Goal: Navigation & Orientation: Find specific page/section

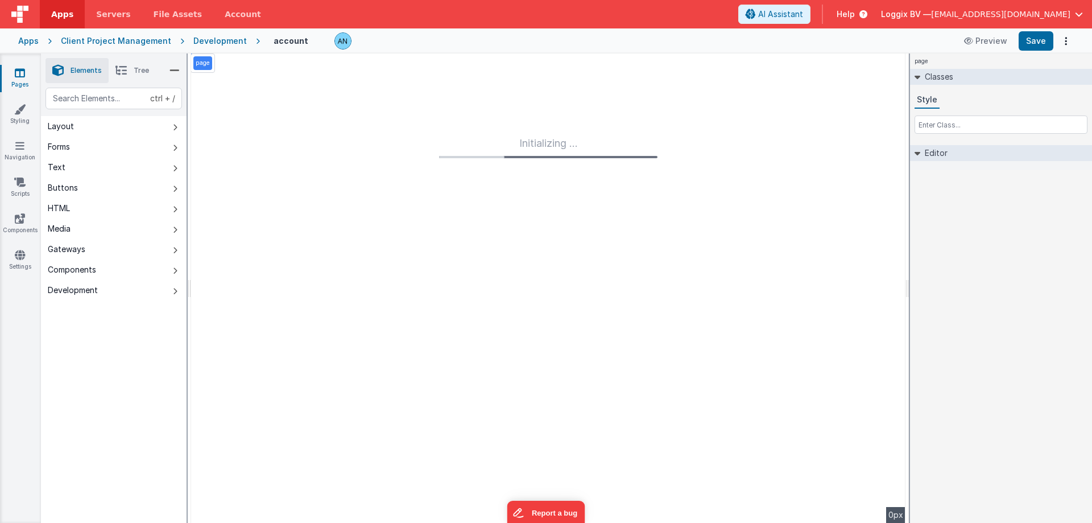
click at [21, 78] on link "Pages" at bounding box center [19, 78] width 41 height 23
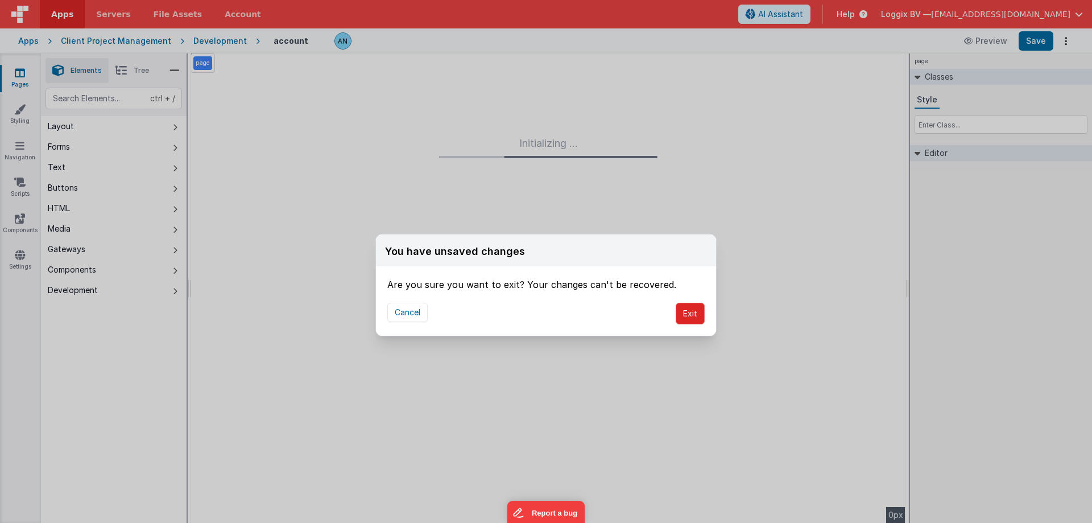
click at [687, 314] on button "Exit" at bounding box center [690, 313] width 29 height 22
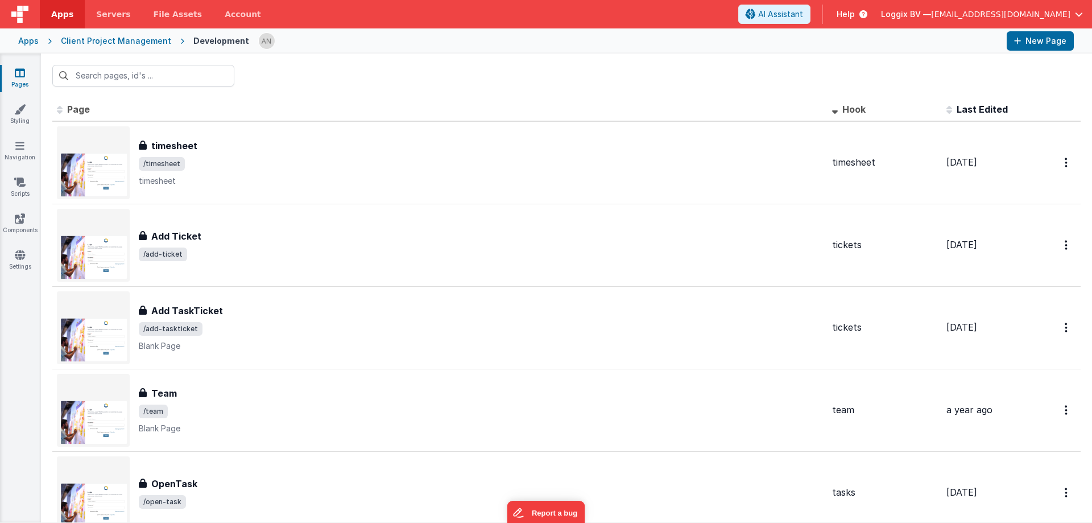
click at [58, 14] on span "Apps" at bounding box center [62, 14] width 22 height 11
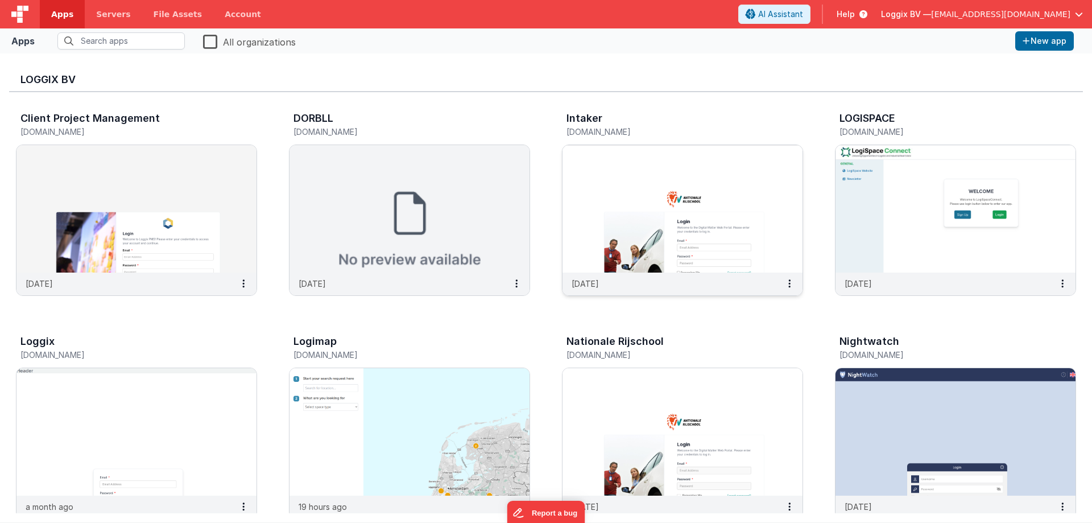
click at [677, 218] on img at bounding box center [682, 208] width 240 height 127
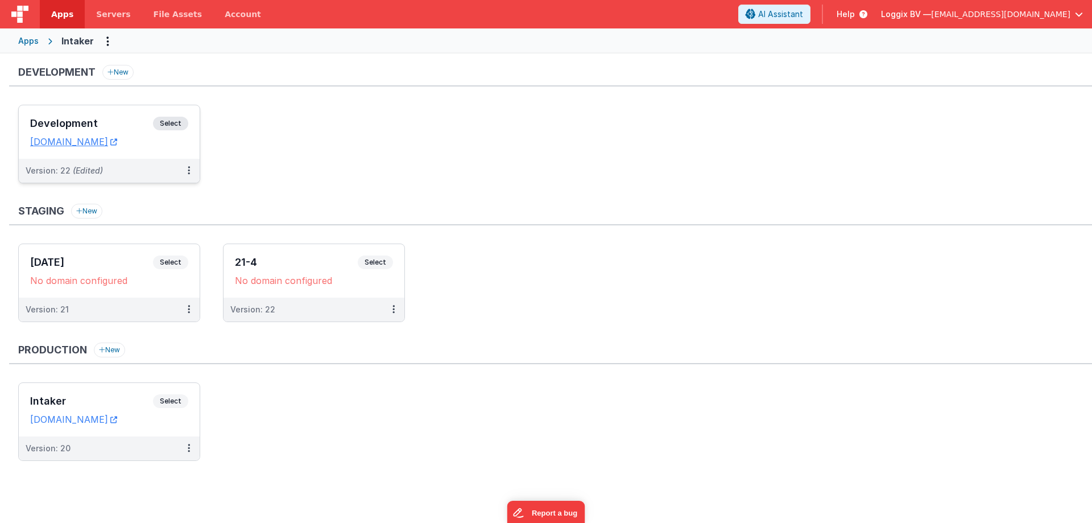
click at [180, 118] on span "Select" at bounding box center [170, 124] width 35 height 14
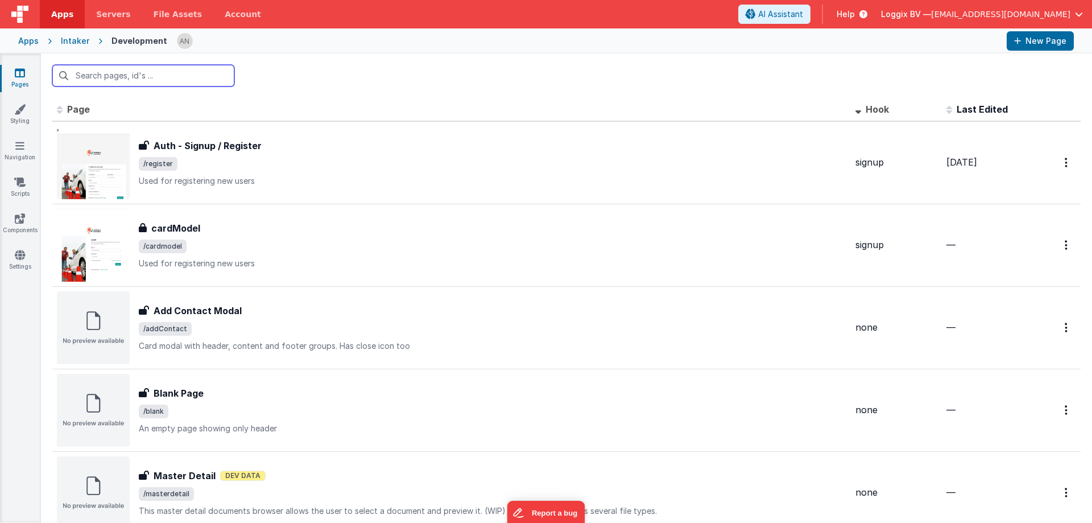
click at [148, 76] on input "text" at bounding box center [143, 76] width 182 height 22
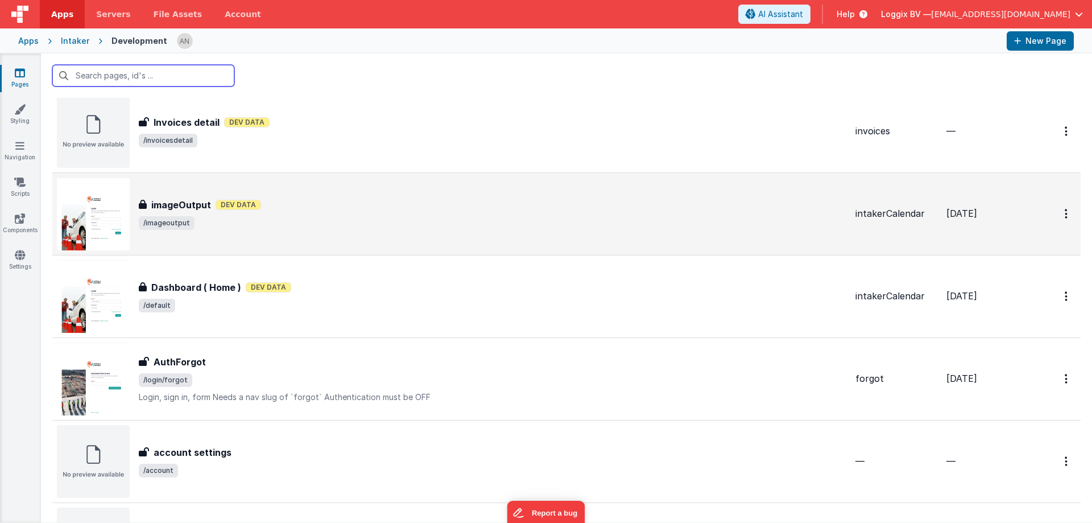
scroll to position [1251, 0]
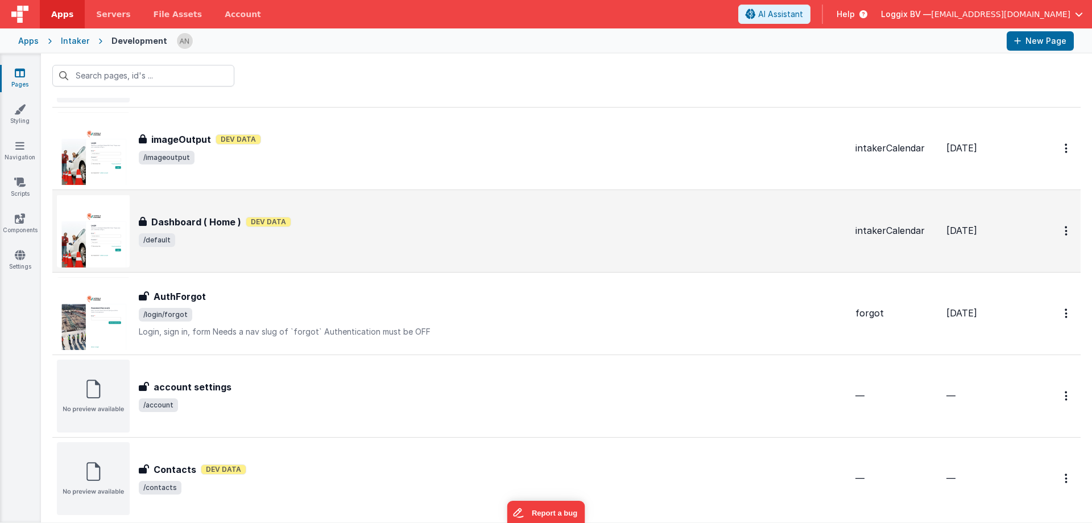
click at [209, 227] on h3 "Dashboard ( Home )" at bounding box center [196, 222] width 90 height 14
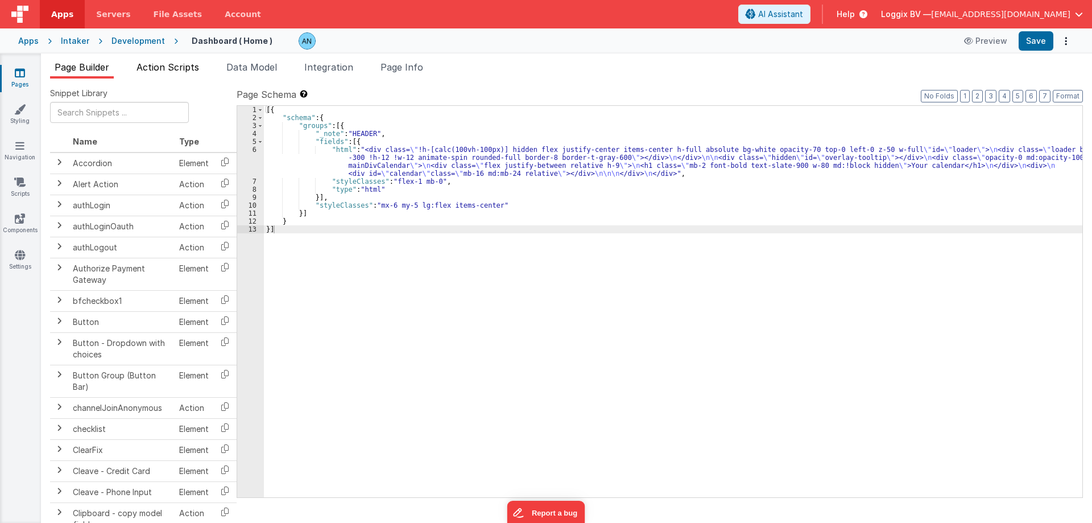
click at [186, 69] on span "Action Scripts" at bounding box center [167, 66] width 63 height 11
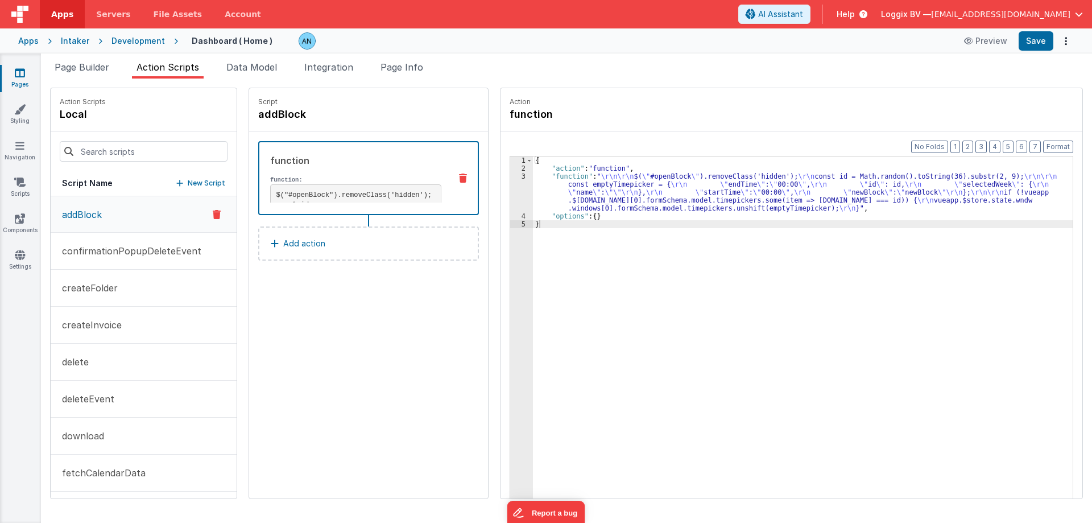
click at [21, 77] on icon at bounding box center [20, 72] width 10 height 11
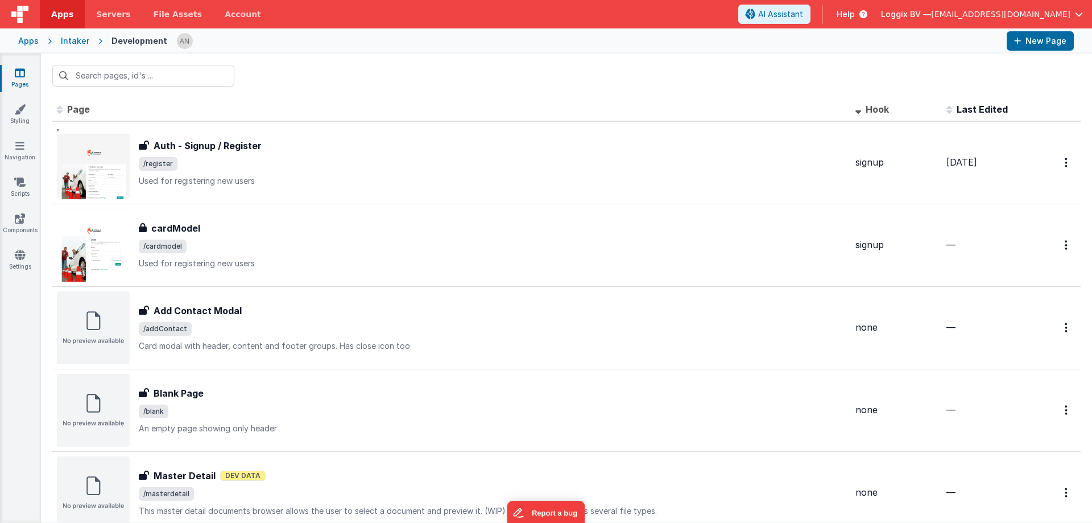
click at [974, 110] on span "Last Edited" at bounding box center [981, 108] width 51 height 11
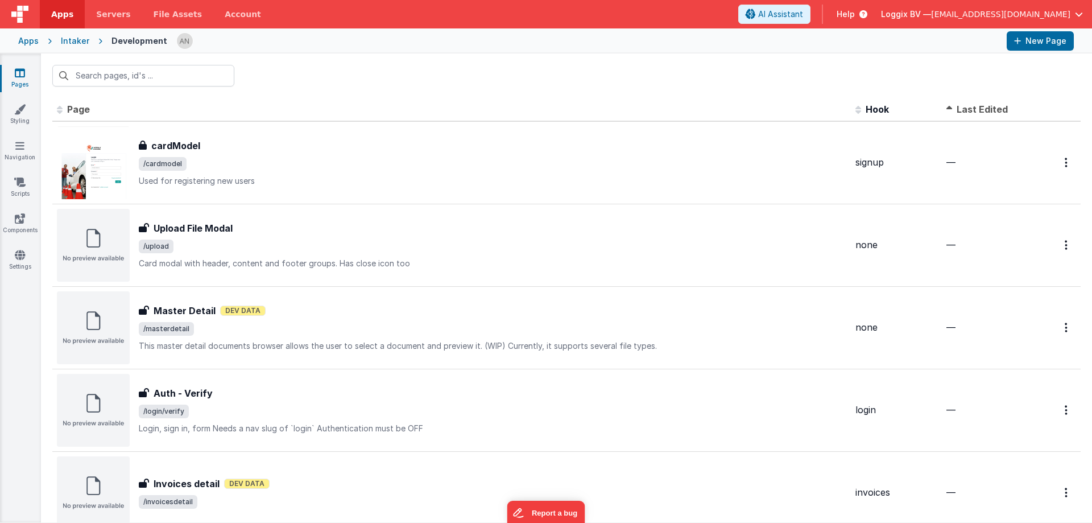
click at [974, 110] on span "Last Edited" at bounding box center [981, 108] width 51 height 11
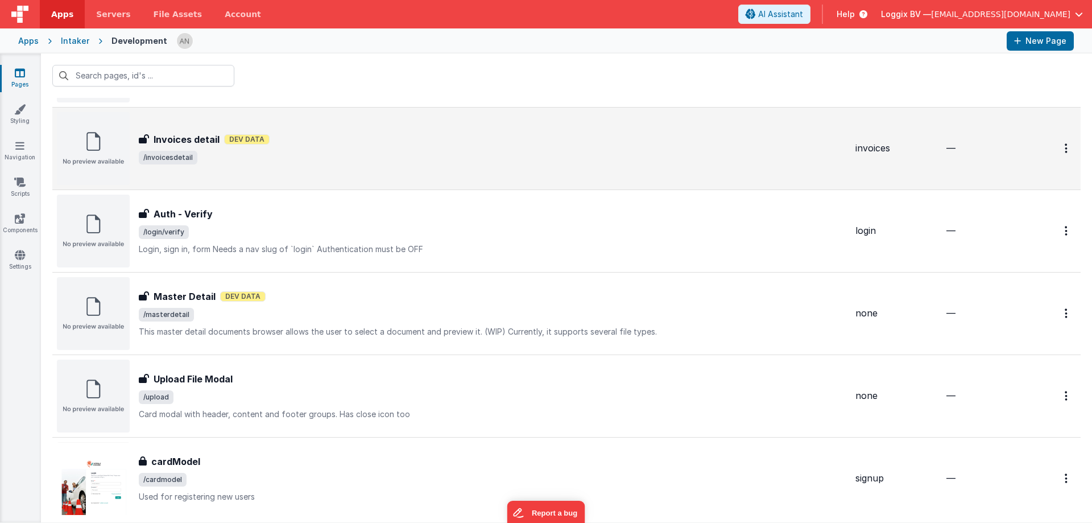
scroll to position [1303, 0]
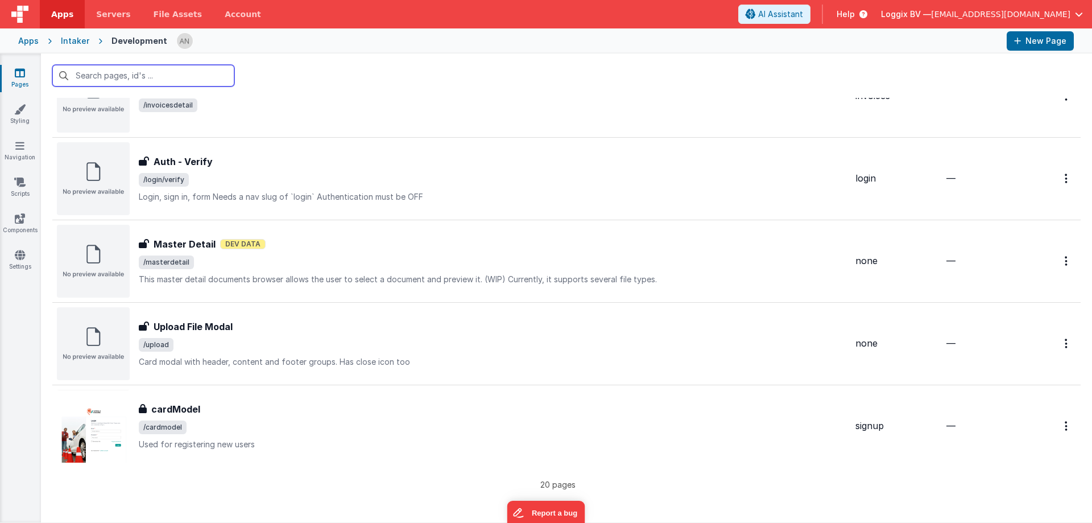
click at [133, 75] on input "text" at bounding box center [143, 76] width 182 height 22
type input "p"
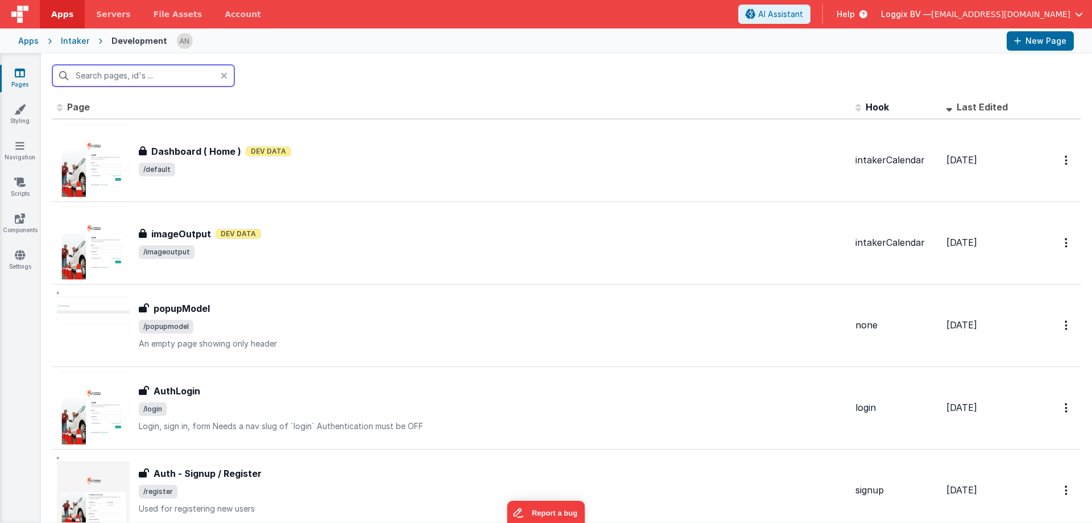
scroll to position [0, 0]
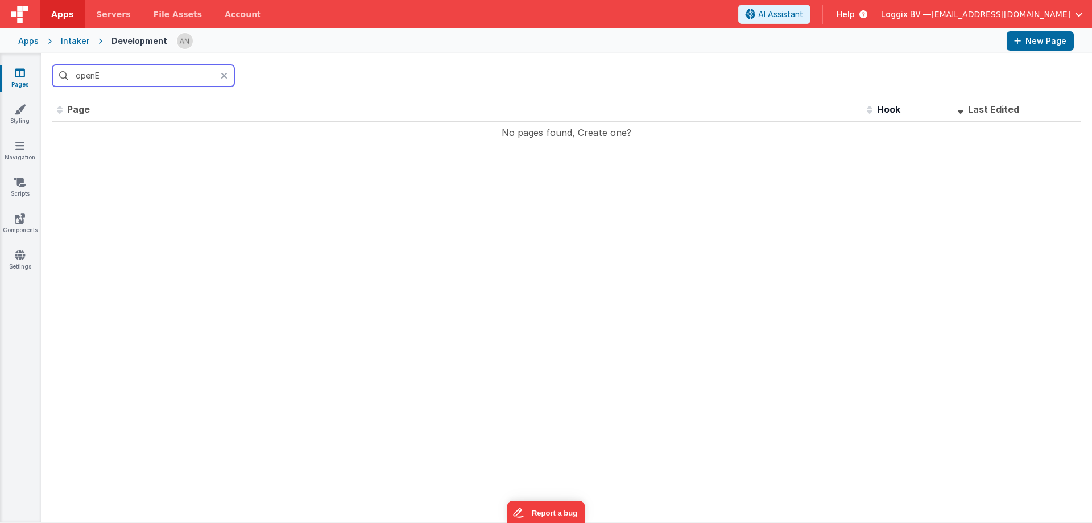
type input "openE"
click at [56, 14] on span "Apps" at bounding box center [62, 14] width 22 height 11
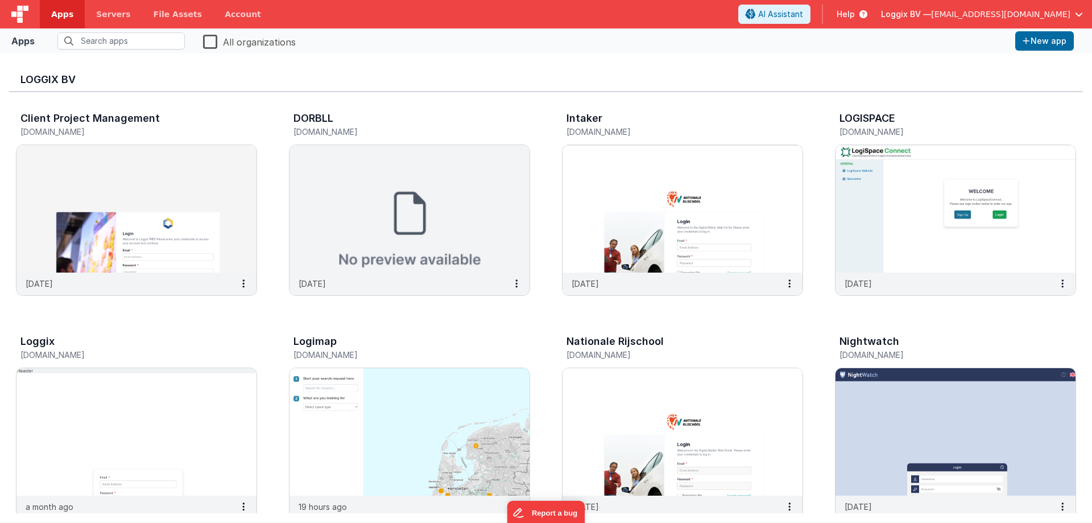
click at [1030, 17] on span "[EMAIL_ADDRESS][DOMAIN_NAME]" at bounding box center [1000, 14] width 139 height 11
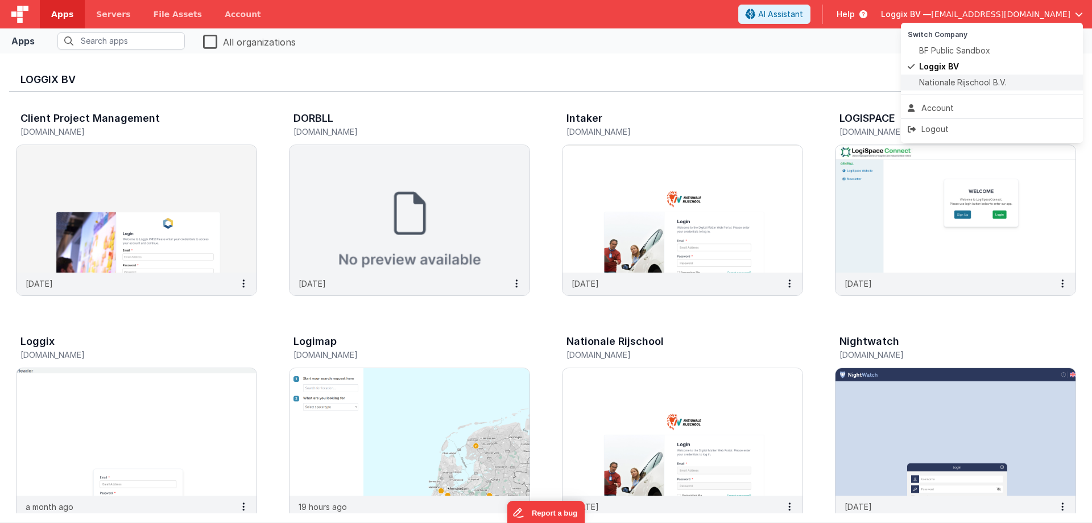
click at [958, 87] on span "Nationale Rijschool B.V." at bounding box center [963, 82] width 88 height 11
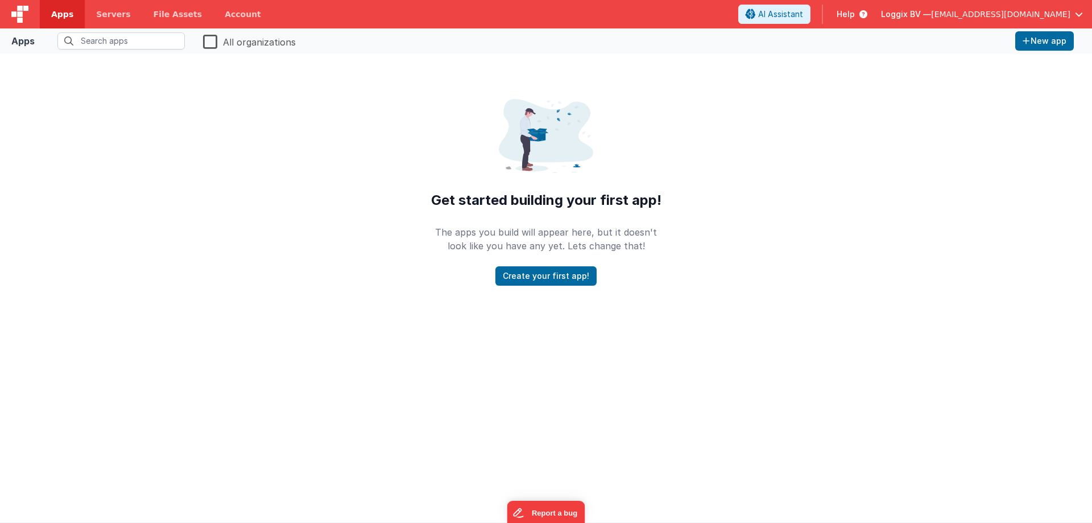
click at [981, 15] on span "[EMAIL_ADDRESS][DOMAIN_NAME]" at bounding box center [1000, 14] width 139 height 11
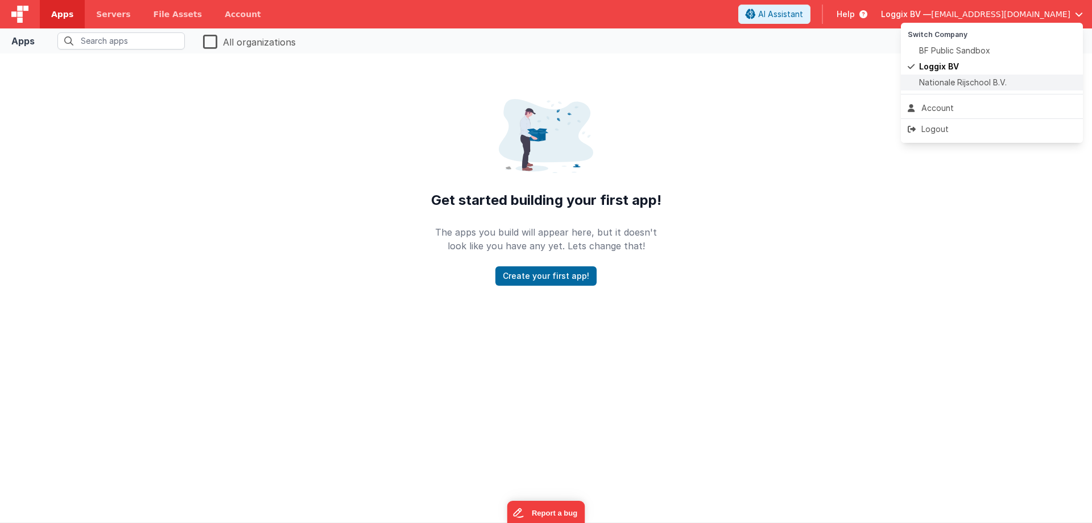
click at [956, 77] on span "Nationale Rijschool B.V." at bounding box center [963, 82] width 88 height 11
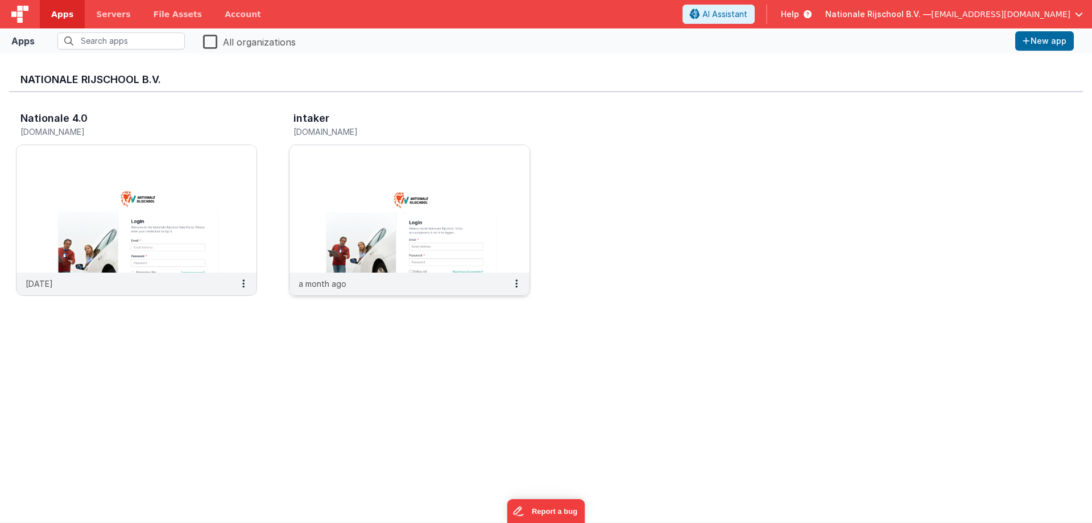
click at [465, 203] on img at bounding box center [409, 208] width 240 height 127
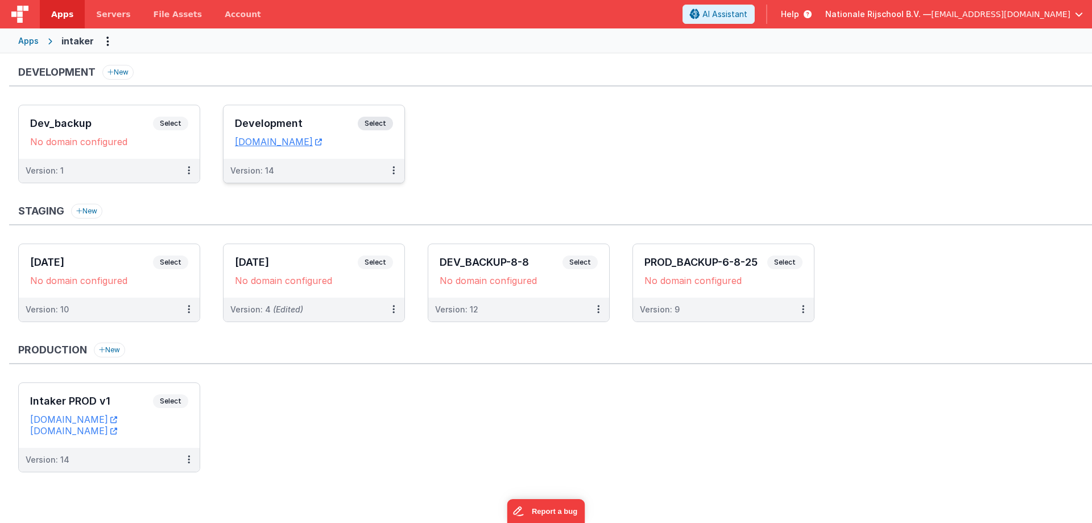
click at [382, 130] on span "Select" at bounding box center [375, 124] width 35 height 14
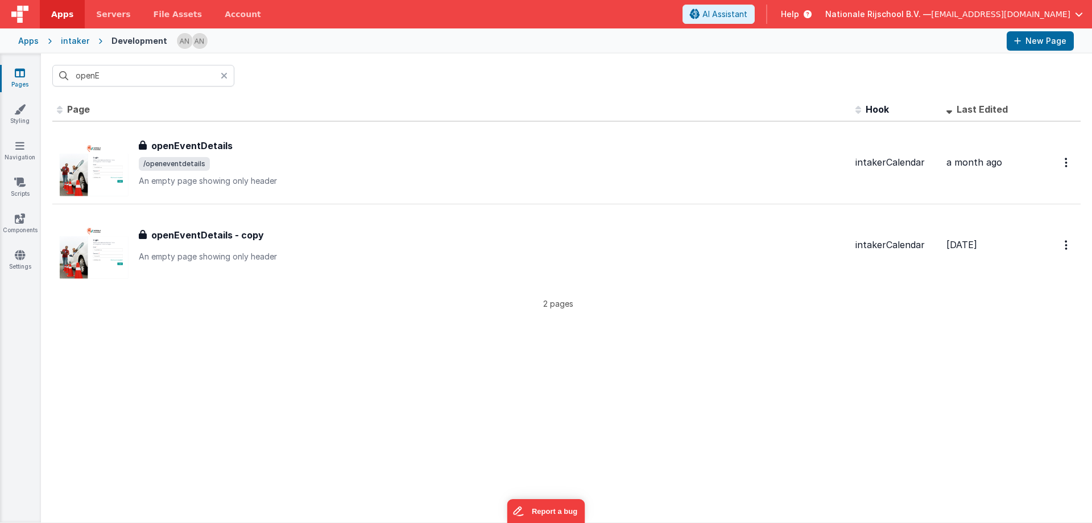
click at [225, 76] on icon at bounding box center [224, 75] width 7 height 9
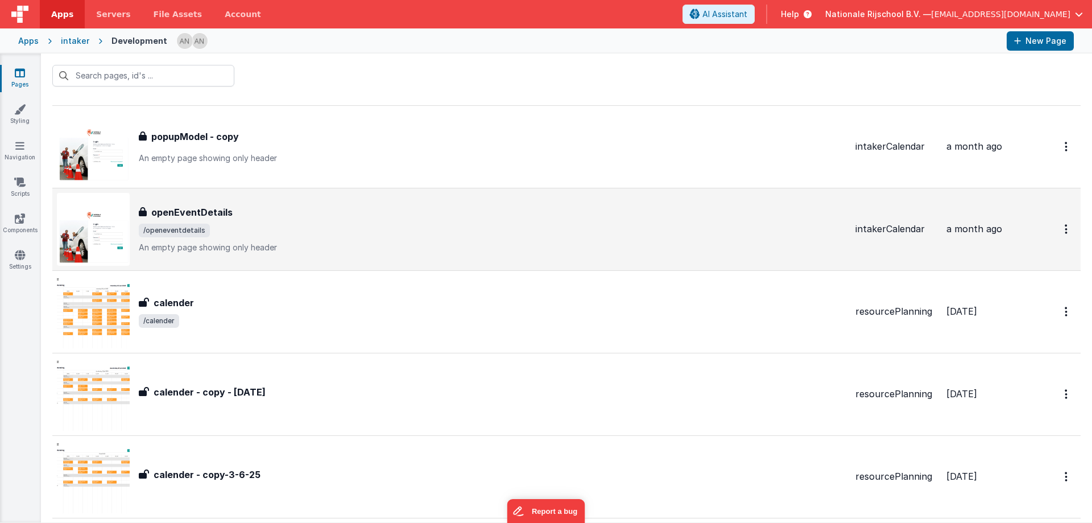
scroll to position [284, 0]
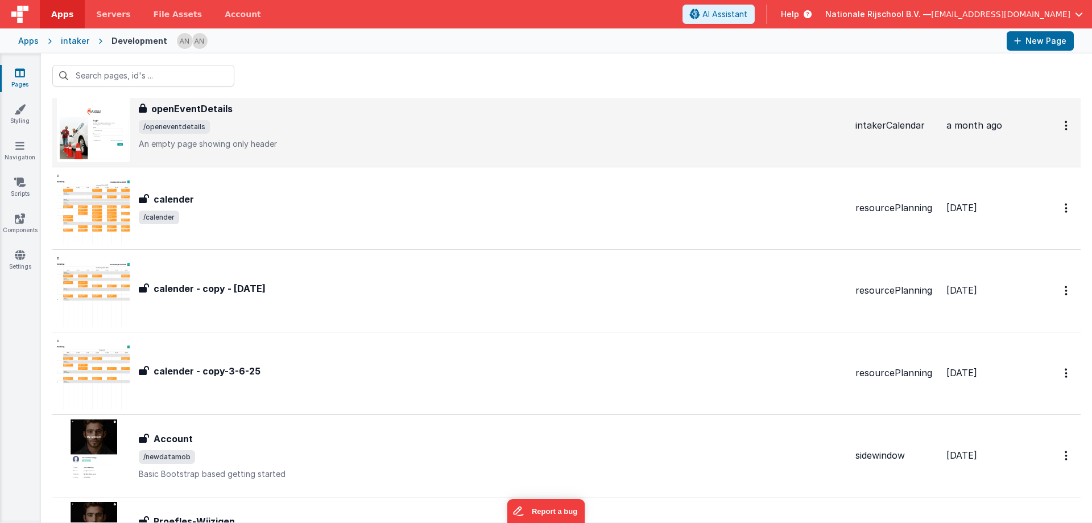
click at [258, 144] on p "An empty page showing only header" at bounding box center [492, 143] width 707 height 11
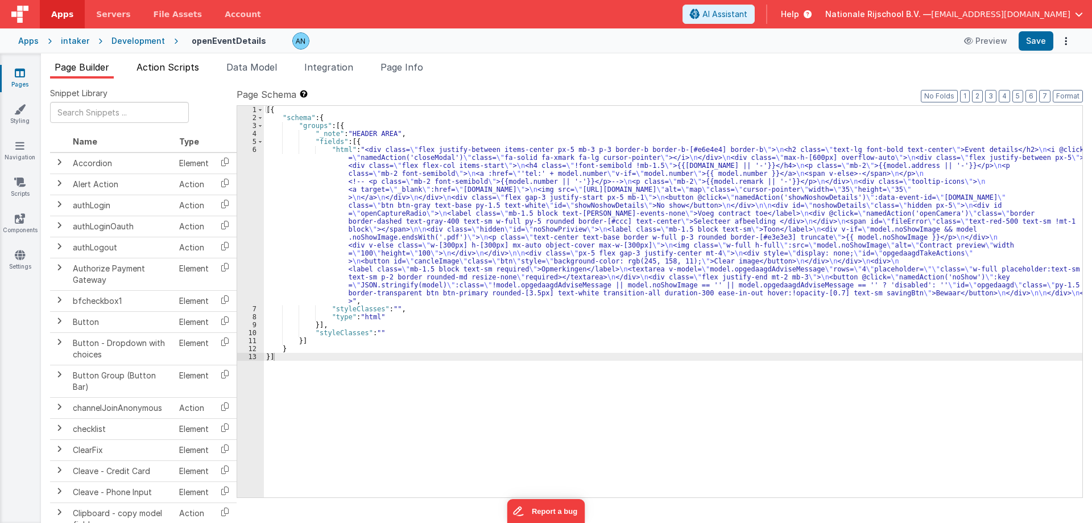
click at [199, 72] on span "Action Scripts" at bounding box center [167, 66] width 63 height 11
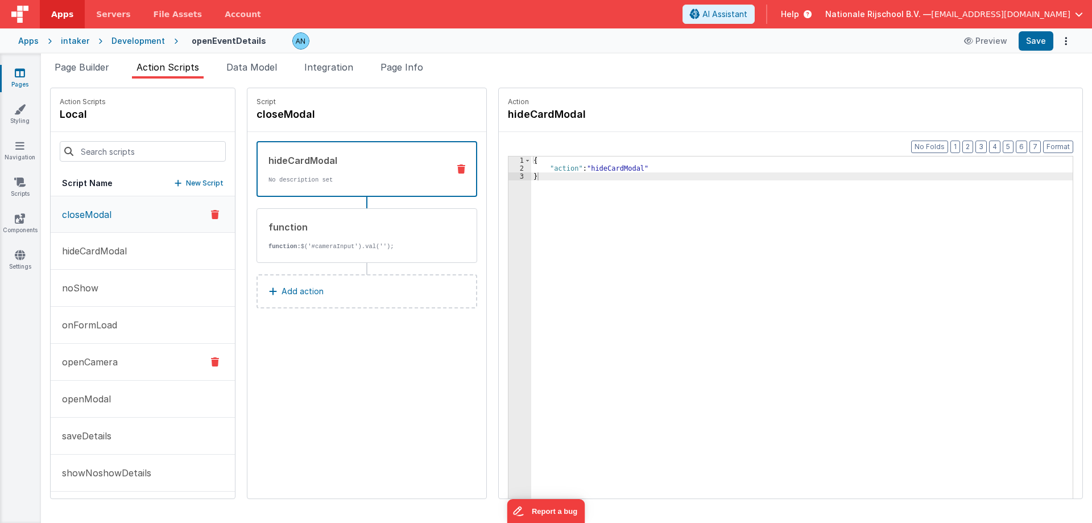
click at [150, 361] on button "openCamera" at bounding box center [143, 361] width 184 height 37
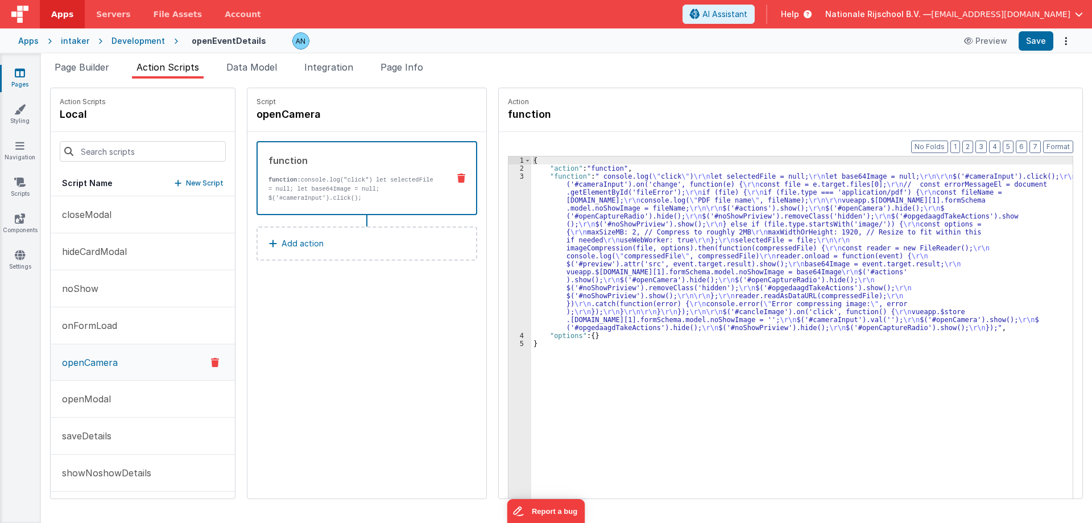
click at [511, 177] on div "3" at bounding box center [519, 251] width 23 height 159
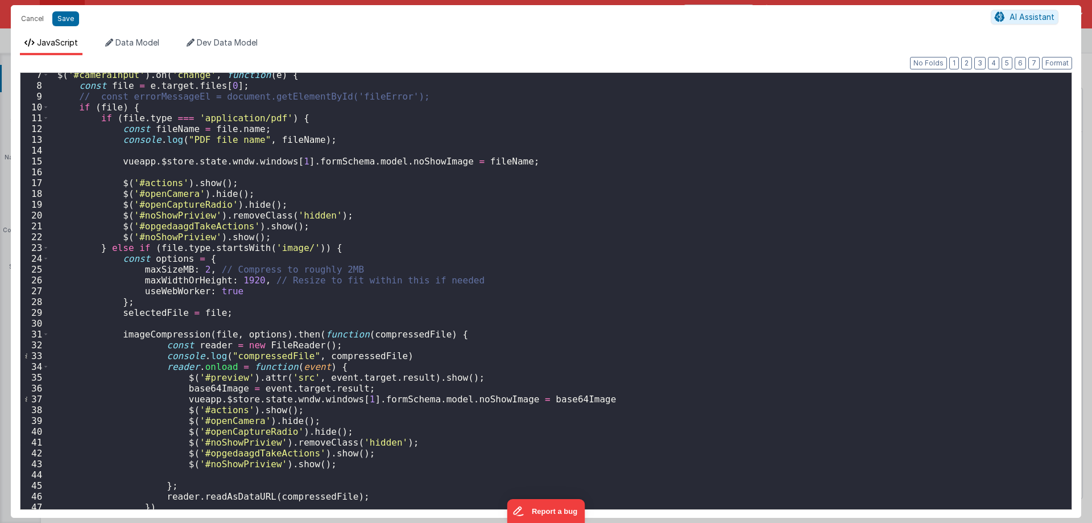
scroll to position [136, 0]
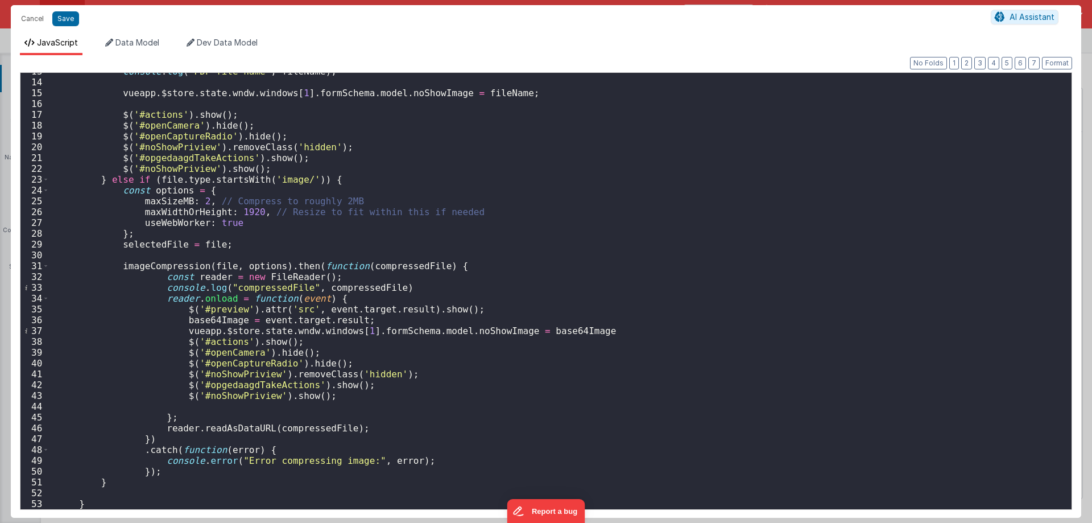
click at [169, 264] on div "console . log ( "PDF file name" , fileName ) ; vueapp . $store . state . wndw .…" at bounding box center [555, 294] width 1013 height 457
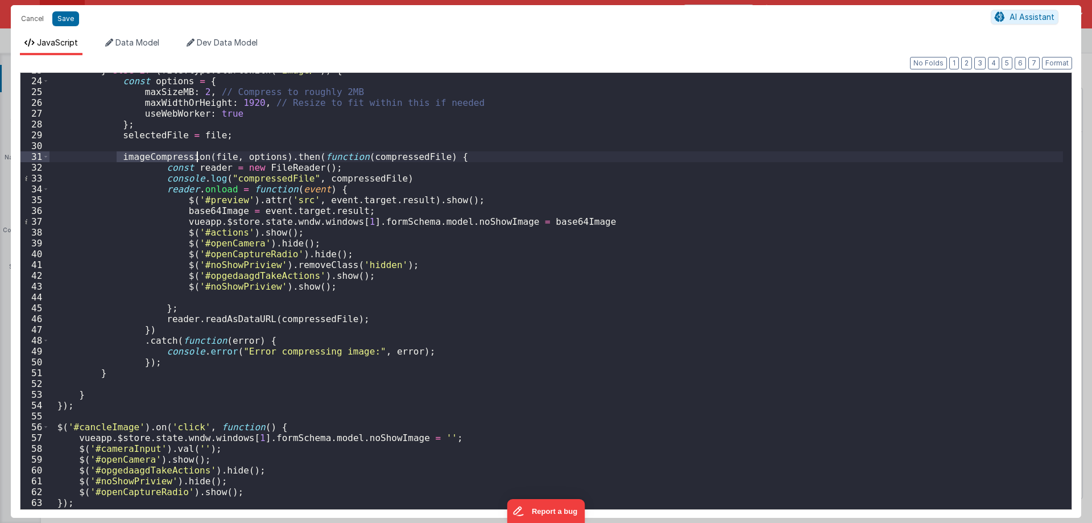
scroll to position [245, 0]
click at [35, 20] on button "Cancel" at bounding box center [32, 19] width 34 height 16
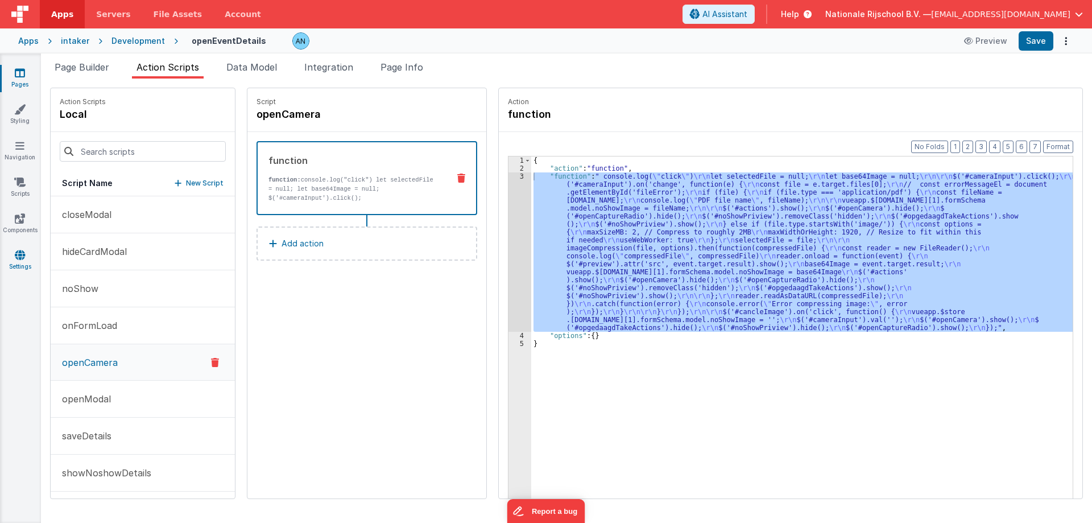
click at [29, 258] on link "Settings" at bounding box center [19, 260] width 41 height 23
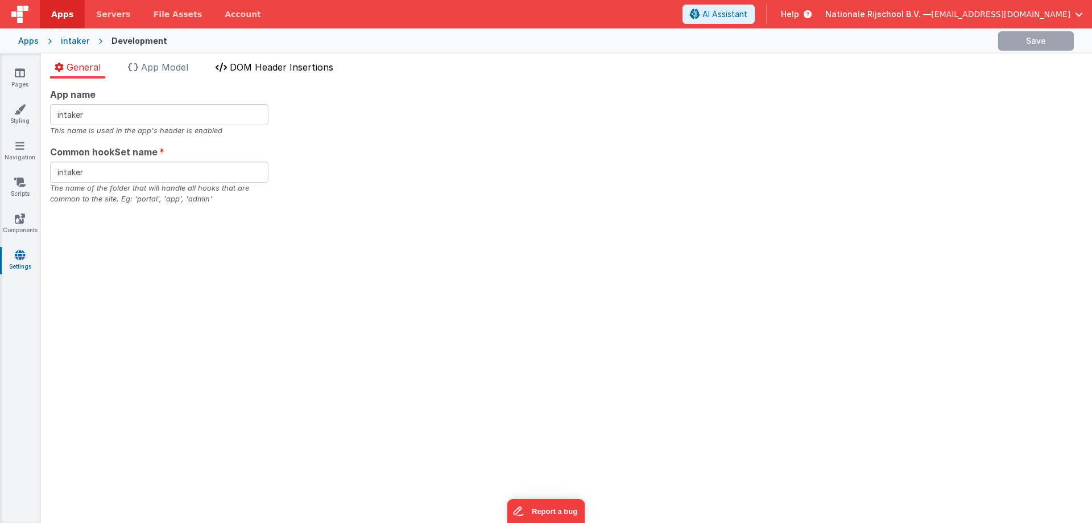
click at [245, 65] on span "DOM Header Insertions" at bounding box center [281, 66] width 103 height 11
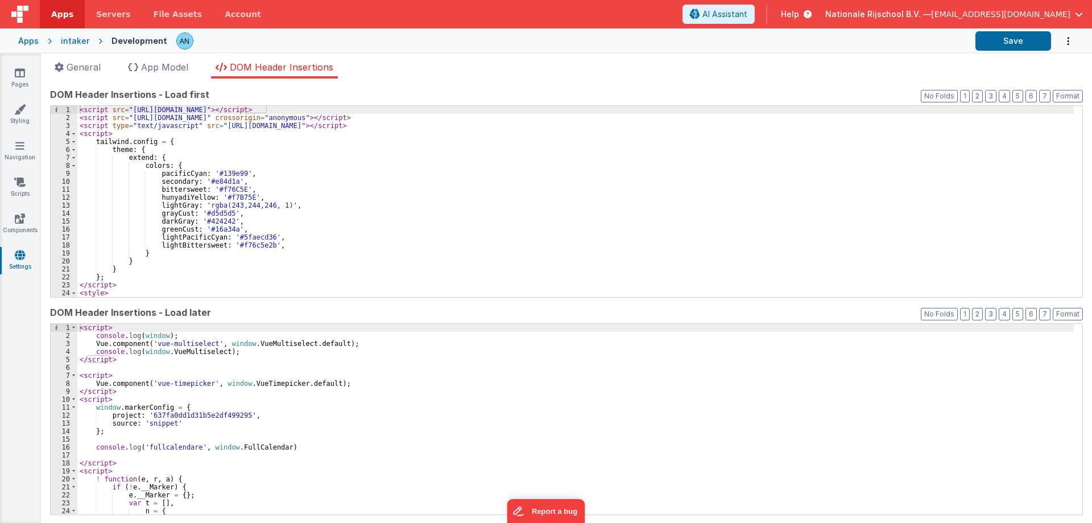
click at [351, 197] on div "< script src = "[URL][DOMAIN_NAME]" > </ script > < script src = "[URL][DOMAIN_…" at bounding box center [575, 209] width 996 height 207
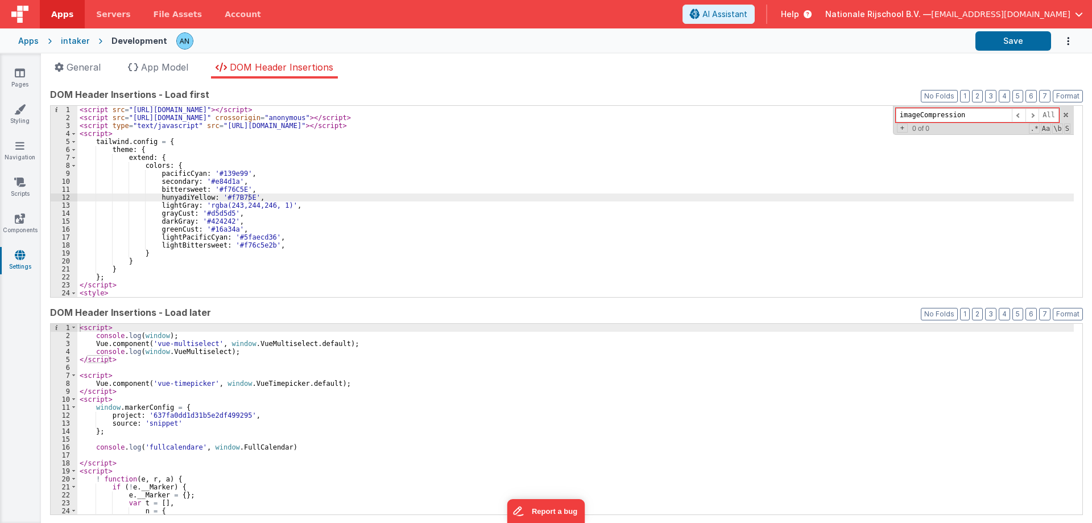
type input "imageCompression"
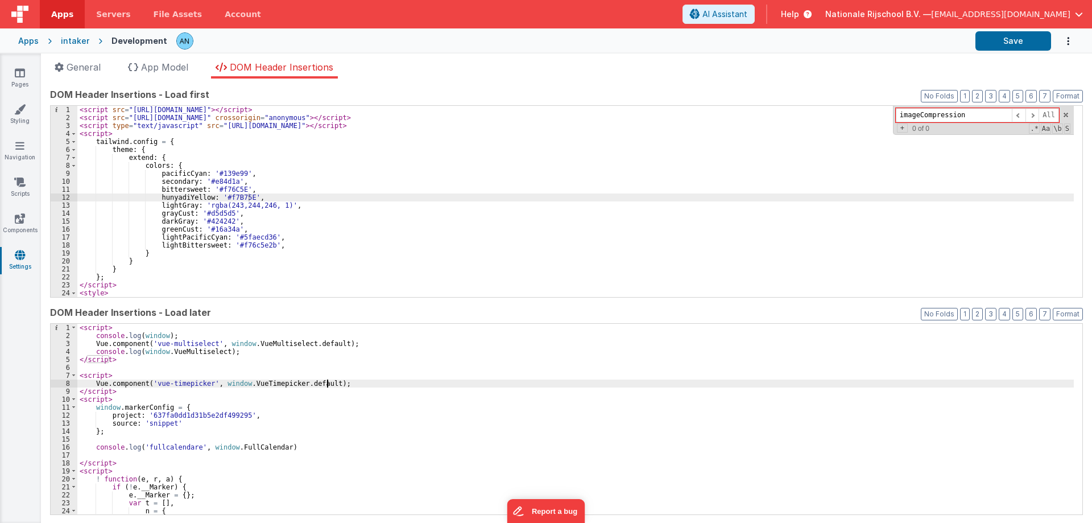
click at [334, 385] on div "< script > console . log ( window ) ; Vue . component ( 'vue-multiselect' , win…" at bounding box center [575, 427] width 996 height 207
type input "imageCompression"
click at [23, 185] on icon at bounding box center [19, 181] width 11 height 11
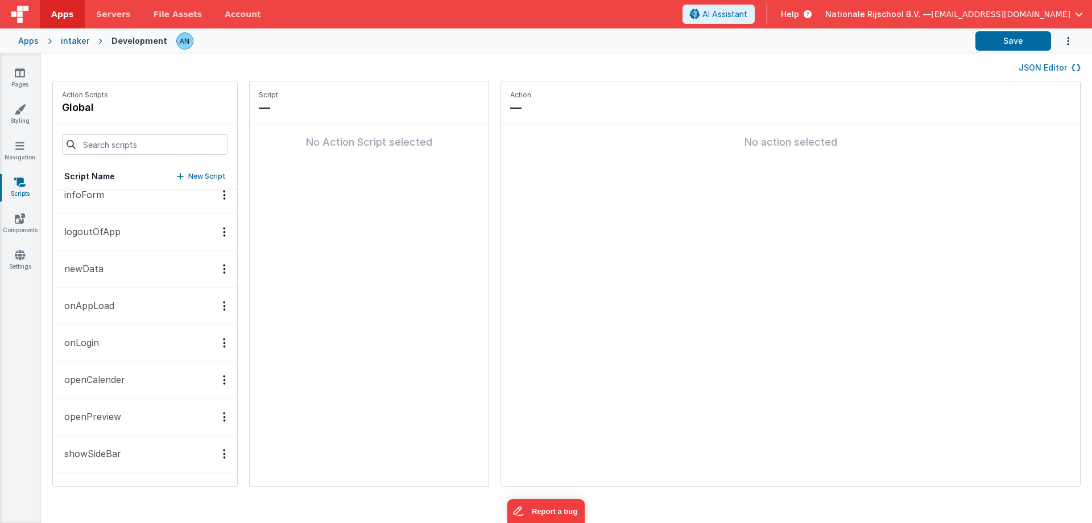
scroll to position [415, 0]
click at [1029, 70] on button "JSON Editor" at bounding box center [1049, 67] width 62 height 11
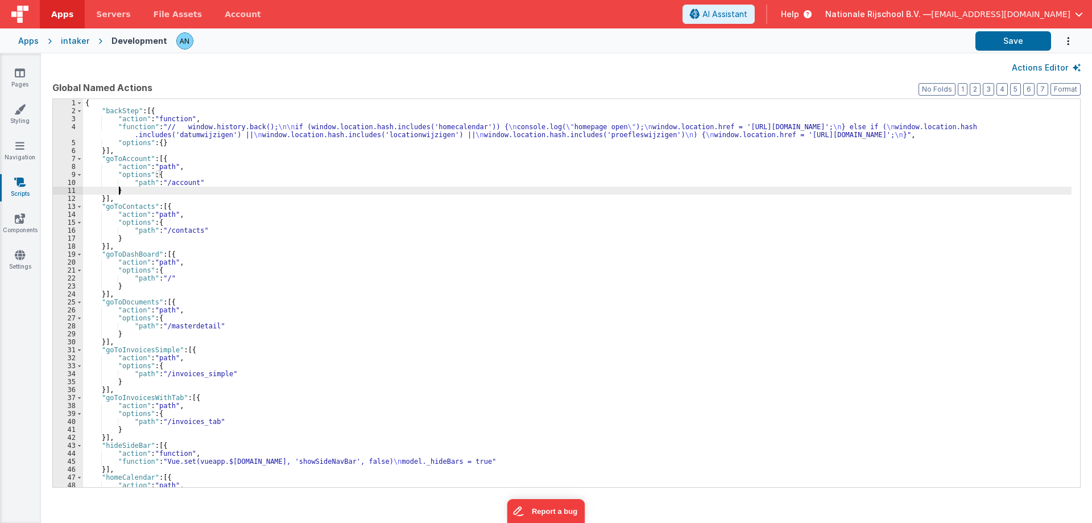
click at [650, 194] on div "{ "backStep" : [{ "action" : "function" , "function" : "// window.history.back(…" at bounding box center [577, 301] width 988 height 404
type input "imageCompression"
click at [31, 78] on link "Pages" at bounding box center [19, 78] width 41 height 23
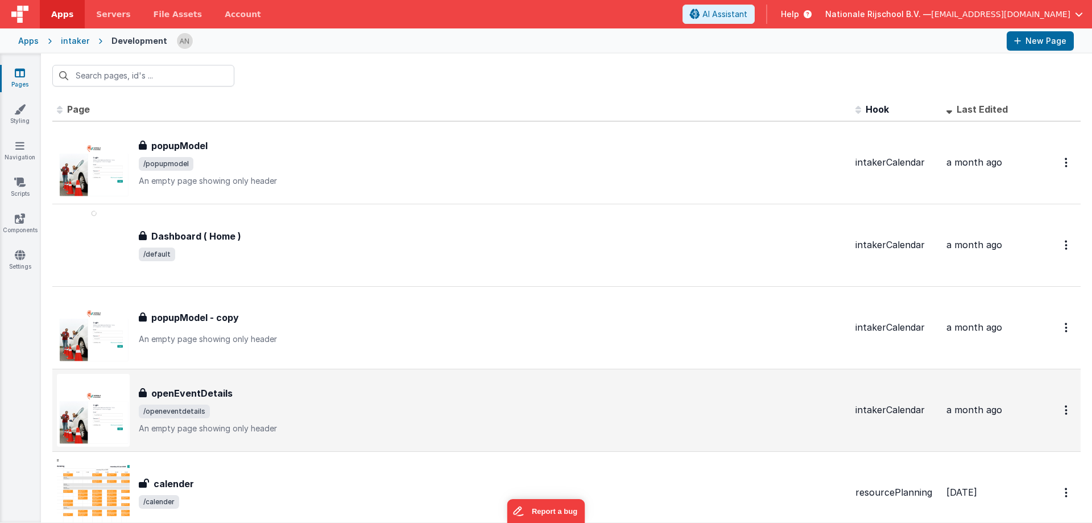
click at [253, 394] on div "openEventDetails" at bounding box center [492, 393] width 707 height 14
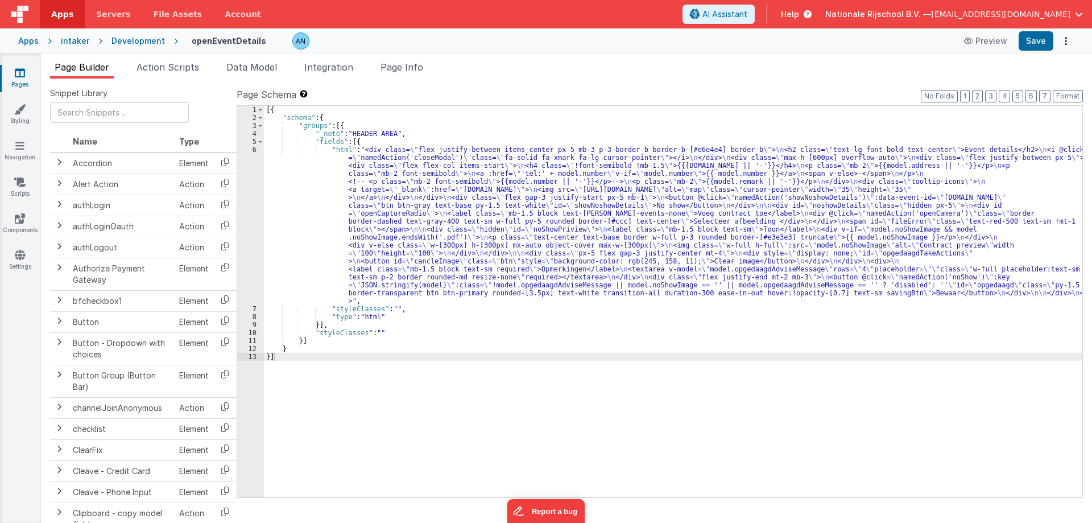
click at [419, 72] on span "Page Info" at bounding box center [401, 66] width 43 height 11
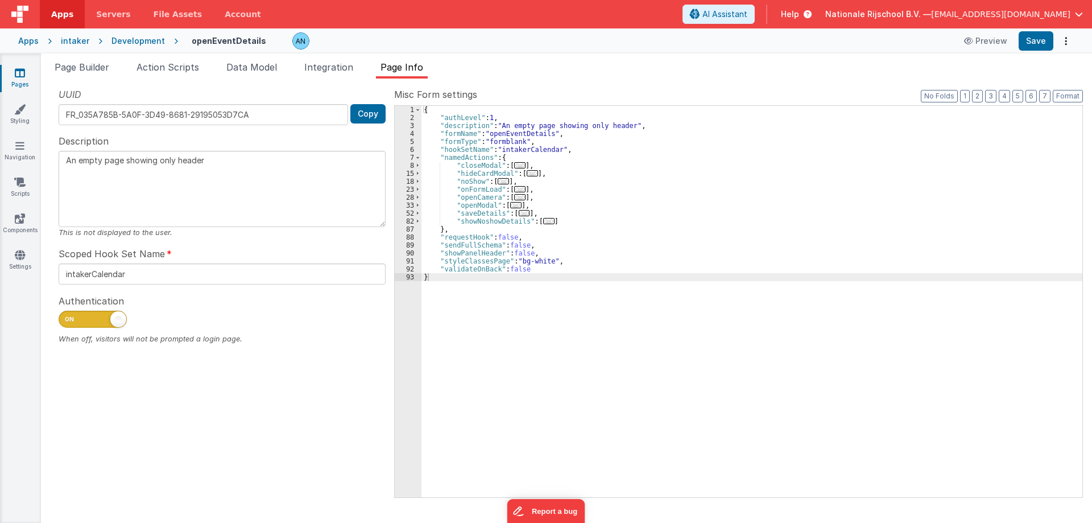
click at [419, 72] on span "Page Info" at bounding box center [401, 66] width 43 height 11
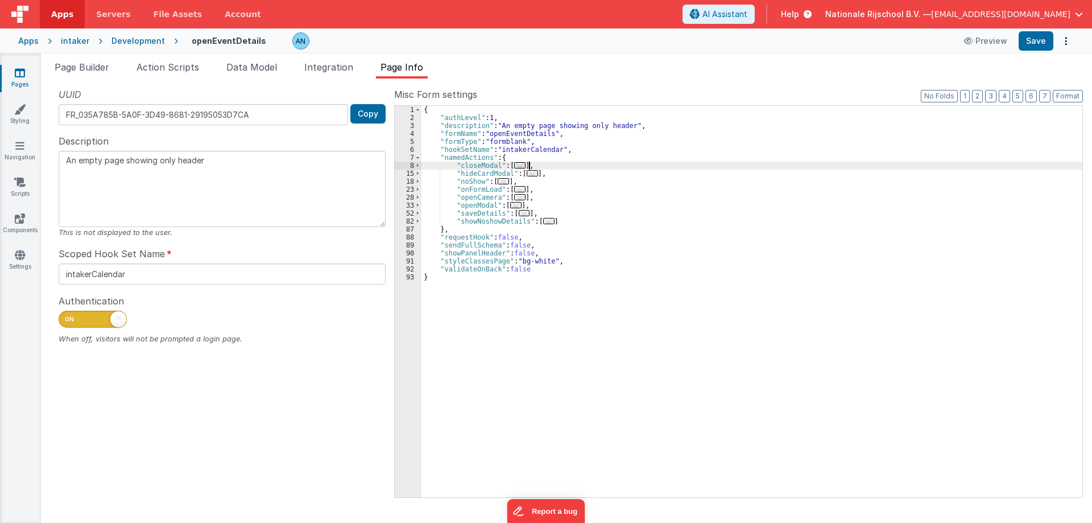
click at [664, 168] on div "{ "authLevel" : 1 , "description" : "An empty page showing only header" , "form…" at bounding box center [751, 309] width 661 height 407
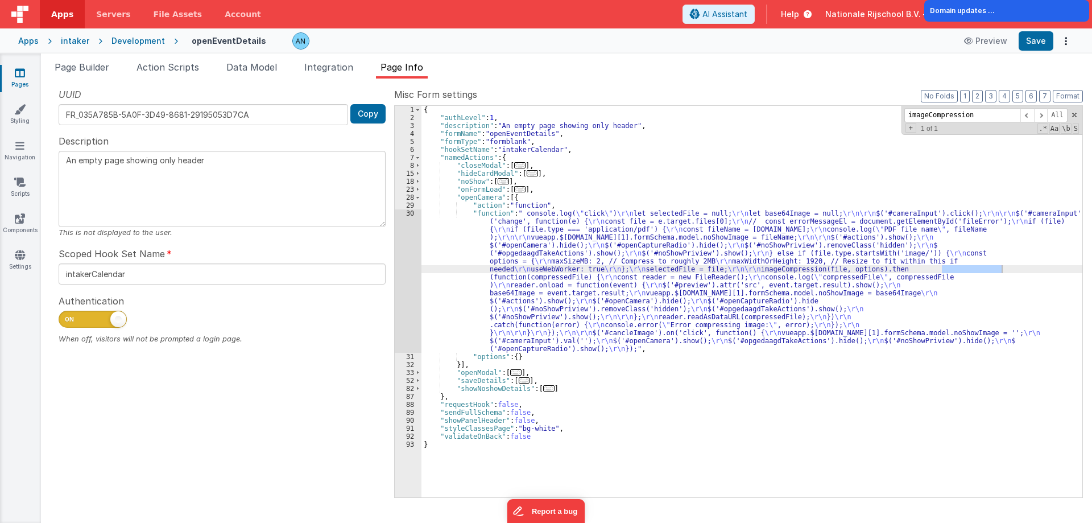
type input "imageCompression"
click at [408, 224] on div "30" at bounding box center [408, 280] width 27 height 143
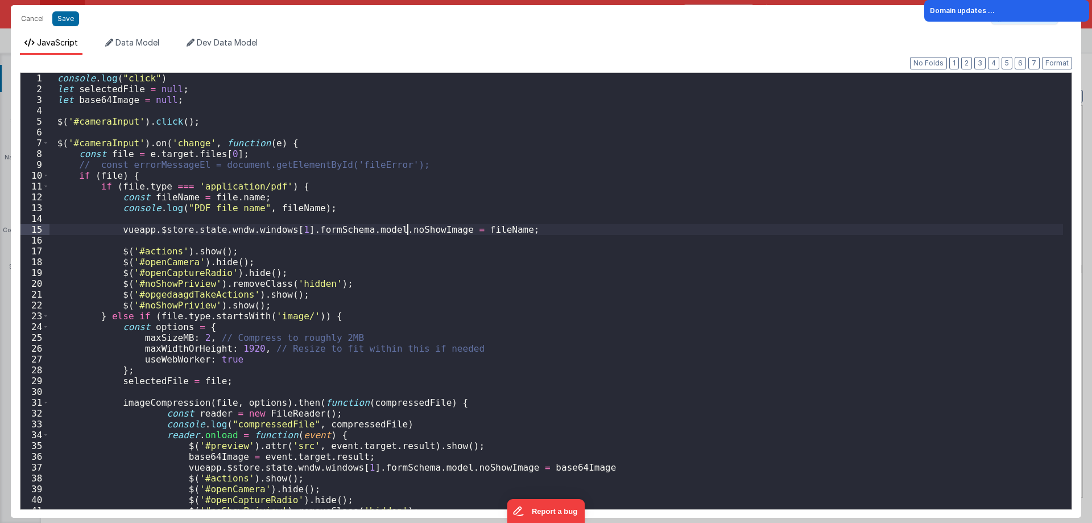
click at [408, 217] on div "console . log ( "click" ) let selectedFile = null ; let base64Image = null ; $ …" at bounding box center [555, 302] width 1013 height 458
click at [408, 218] on div "console . log ( "click" ) let selectedFile = null ; let base64Image = null ; $ …" at bounding box center [555, 302] width 1013 height 458
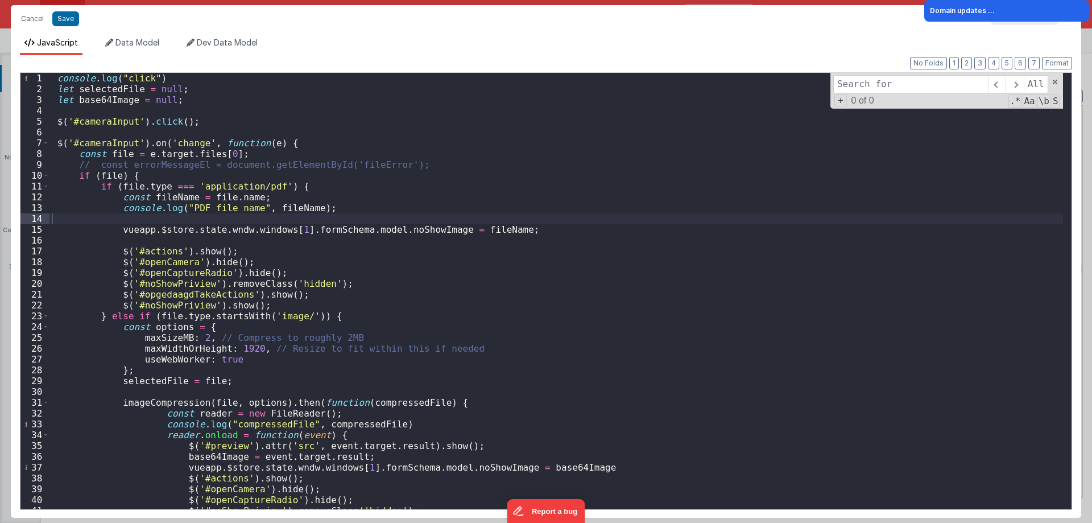
type input "imageCompression"
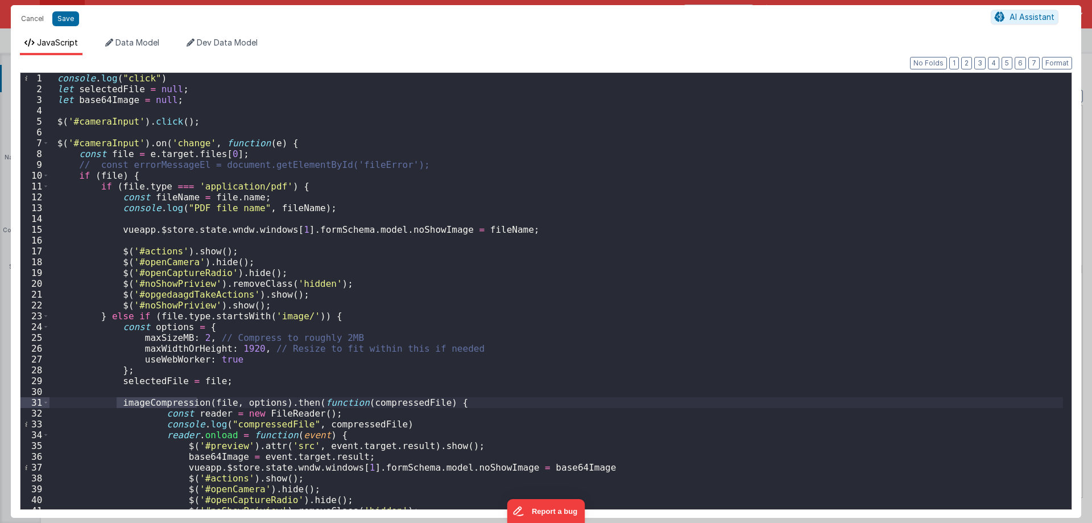
click at [407, 256] on div "console . log ( "click" ) let selectedFile = null ; let base64Image = null ; $ …" at bounding box center [555, 302] width 1013 height 458
click at [19, 17] on button "Cancel" at bounding box center [32, 19] width 34 height 16
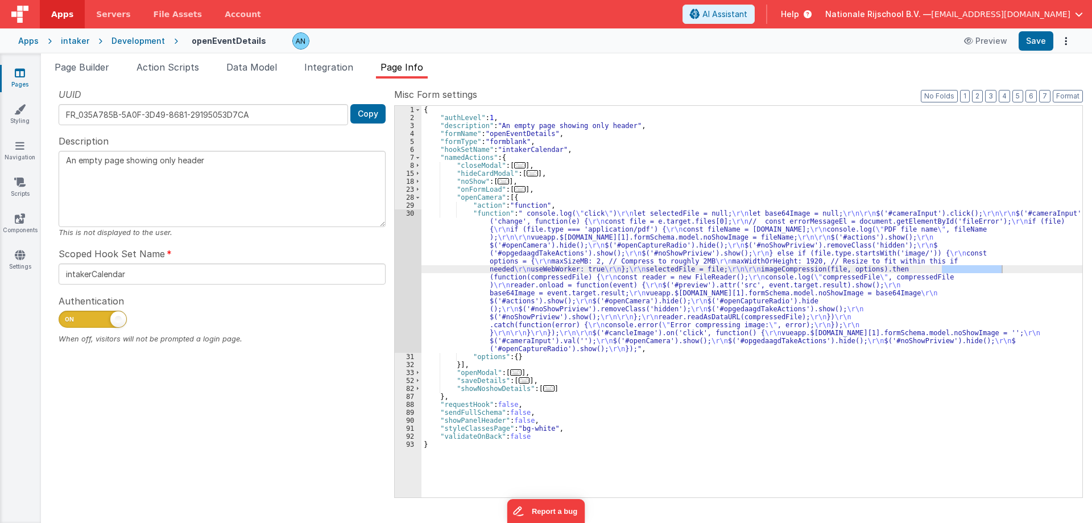
click at [652, 227] on div "{ "authLevel" : 1 , "description" : "An empty page showing only header" , "form…" at bounding box center [751, 309] width 661 height 407
click at [19, 153] on link "Navigation" at bounding box center [19, 151] width 41 height 23
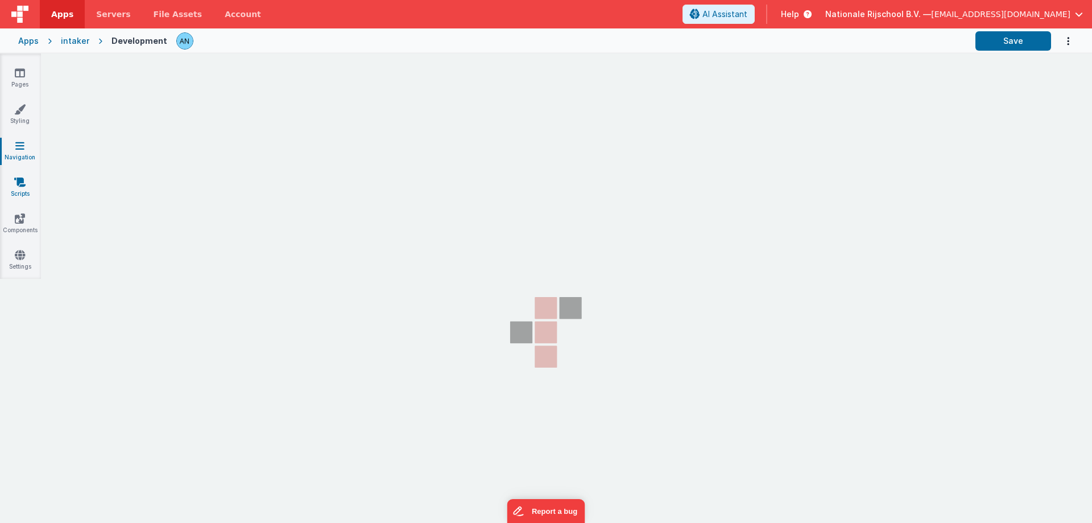
click at [20, 187] on icon at bounding box center [19, 181] width 11 height 11
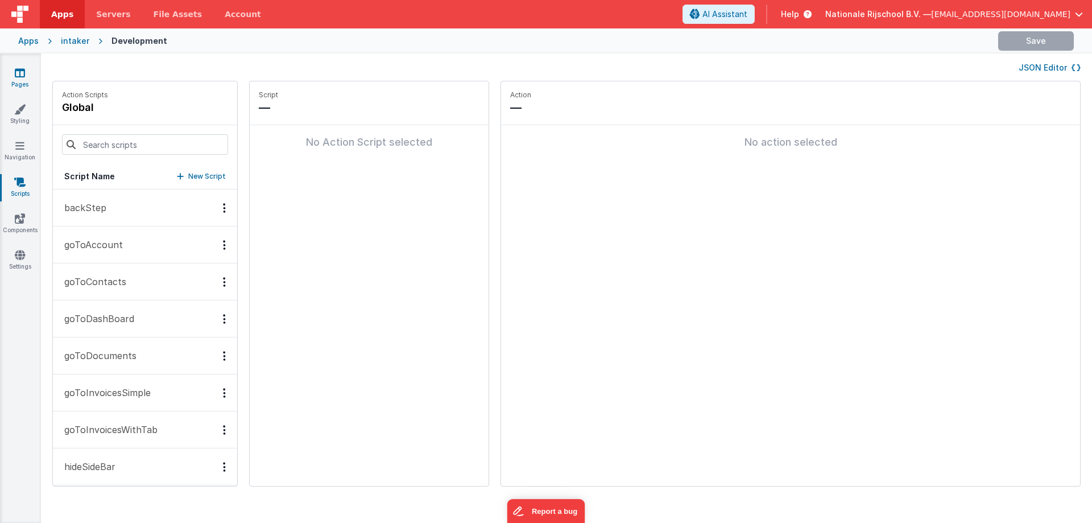
click at [26, 82] on link "Pages" at bounding box center [19, 78] width 41 height 23
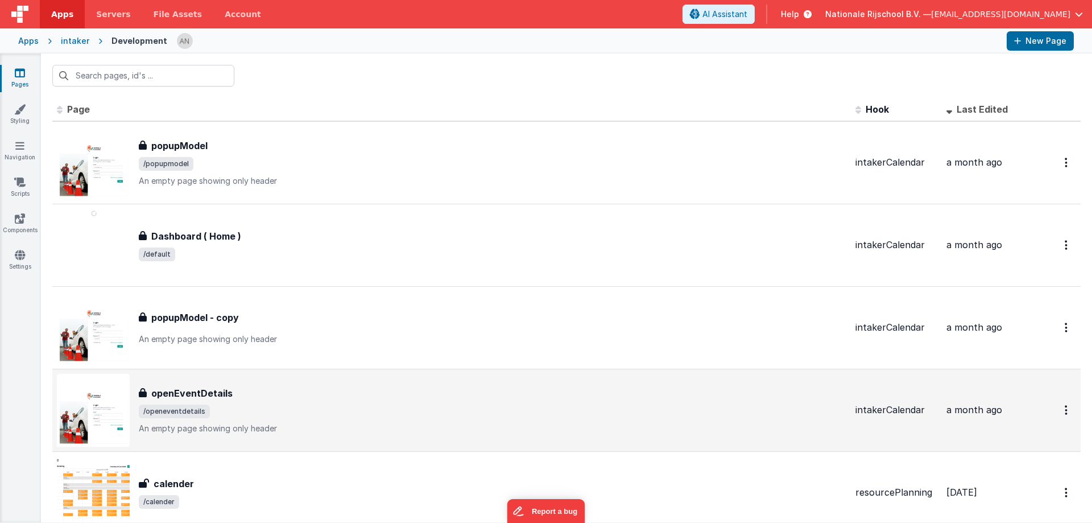
click at [291, 392] on div "openEventDetails" at bounding box center [492, 393] width 707 height 14
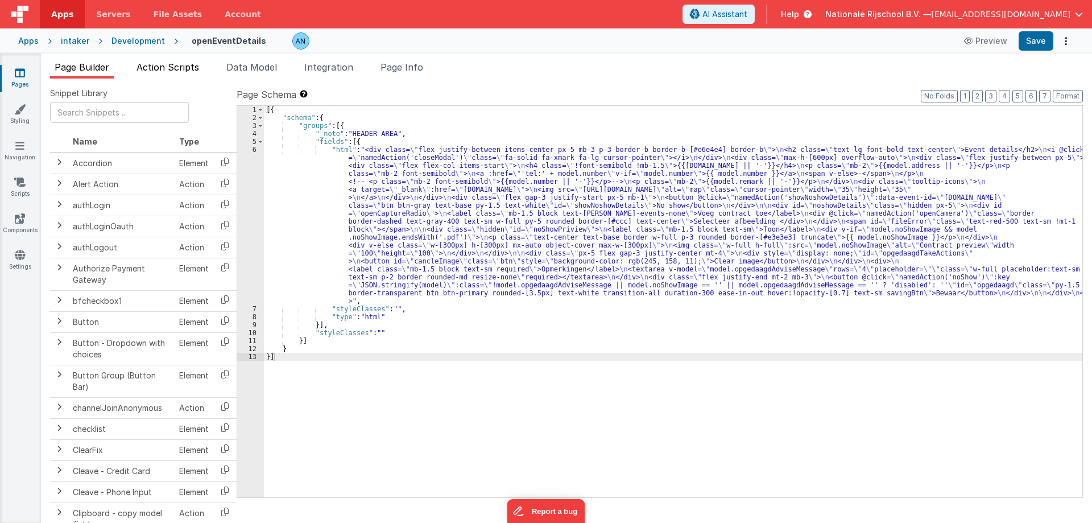
click at [185, 68] on span "Action Scripts" at bounding box center [167, 66] width 63 height 11
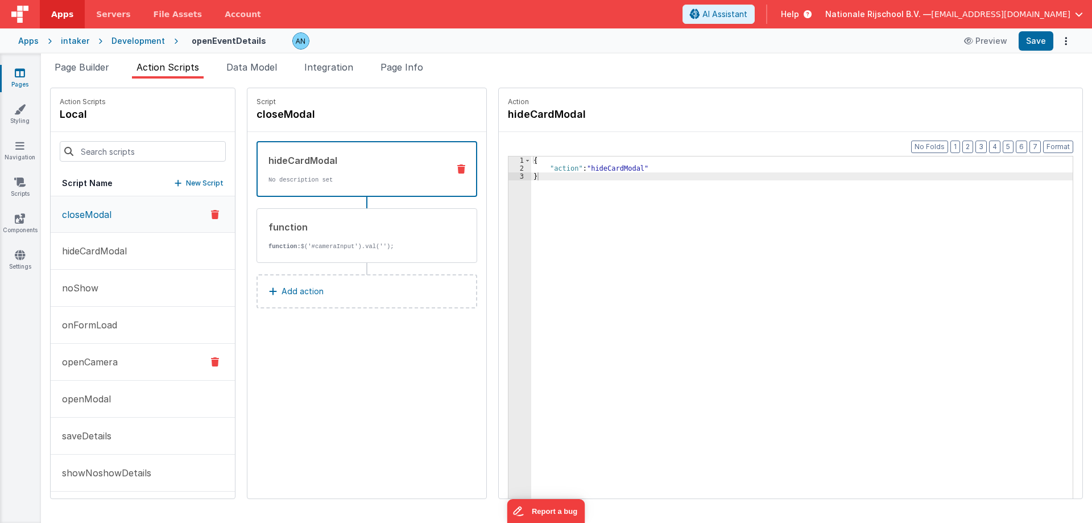
click at [134, 366] on button "openCamera" at bounding box center [143, 361] width 184 height 37
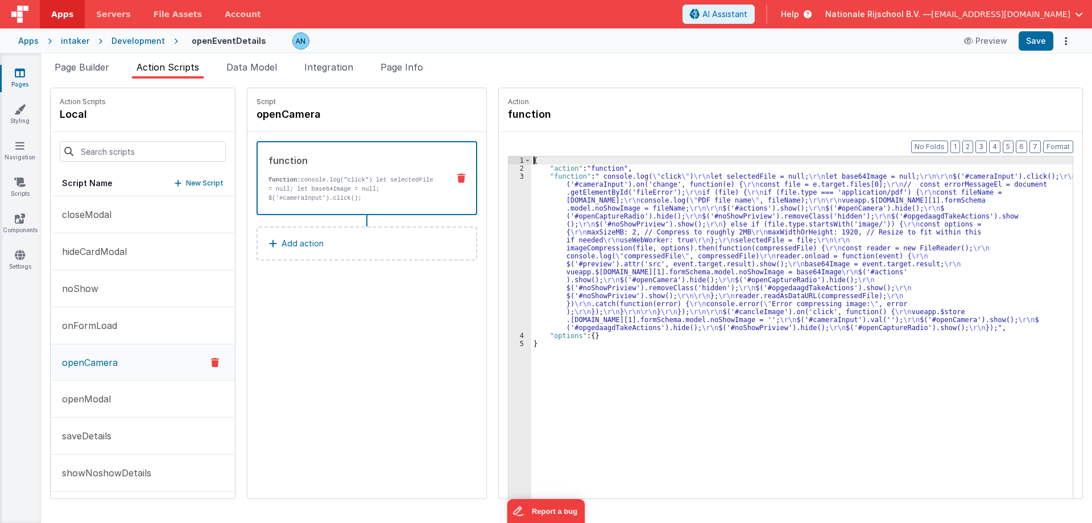
click at [508, 183] on div "3" at bounding box center [519, 251] width 23 height 159
click at [511, 176] on div "3" at bounding box center [519, 251] width 23 height 159
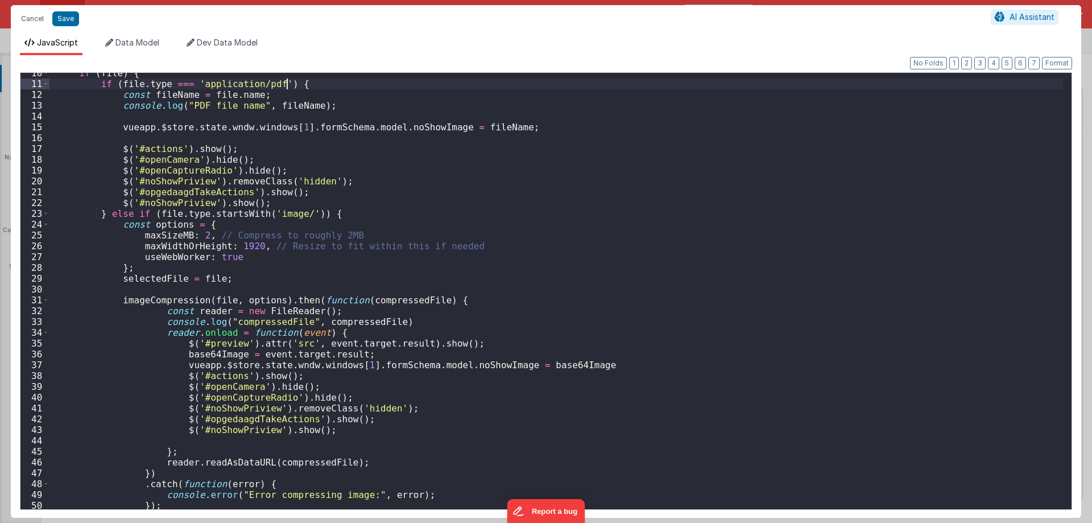
scroll to position [102, 0]
click at [176, 302] on div "if ( file ) { if ( file . type === 'application/pdf' ) { const fileName = file …" at bounding box center [555, 297] width 1013 height 458
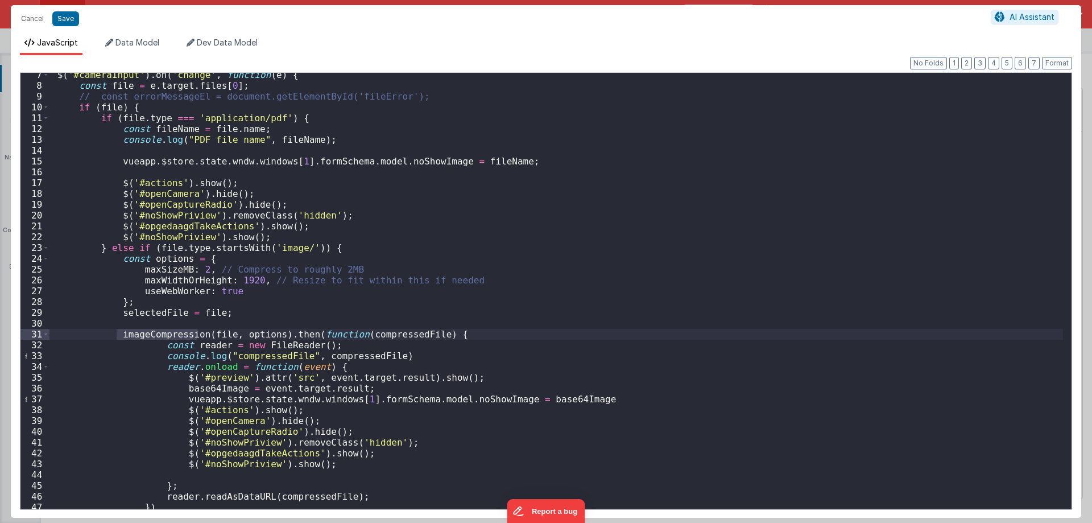
scroll to position [34, 0]
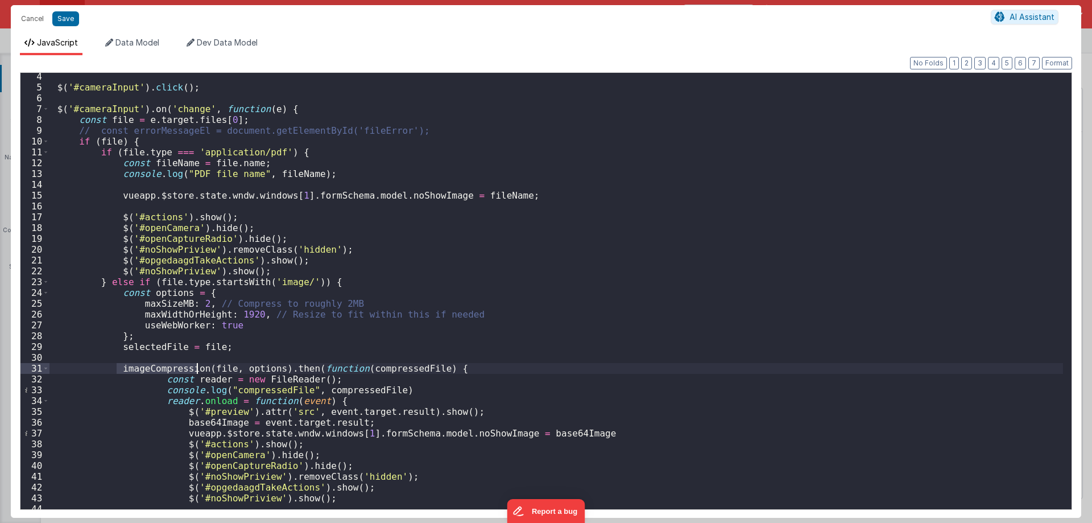
click at [202, 346] on div "$ ( '#cameraInput' ) . click ( ) ; $ ( '#cameraInput' ) . on ( 'change' , funct…" at bounding box center [555, 300] width 1013 height 458
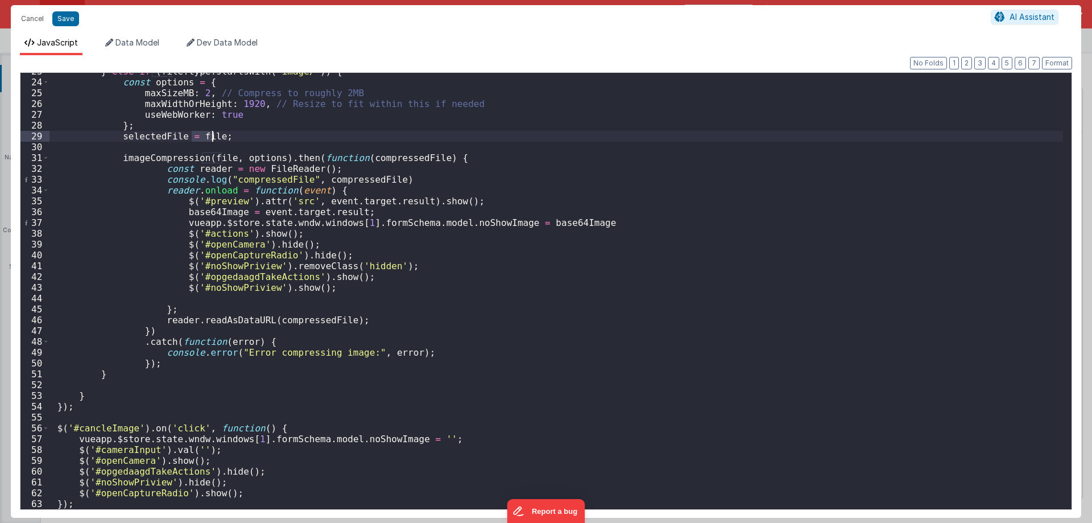
scroll to position [245, 0]
click at [171, 158] on div "} else if ( file . type . startsWith ( 'image/' )) { const options = { maxSizeM…" at bounding box center [555, 295] width 1013 height 458
click at [123, 181] on div "} else if ( file . type . startsWith ( 'image/' )) { const options = { maxSizeM…" at bounding box center [555, 295] width 1013 height 458
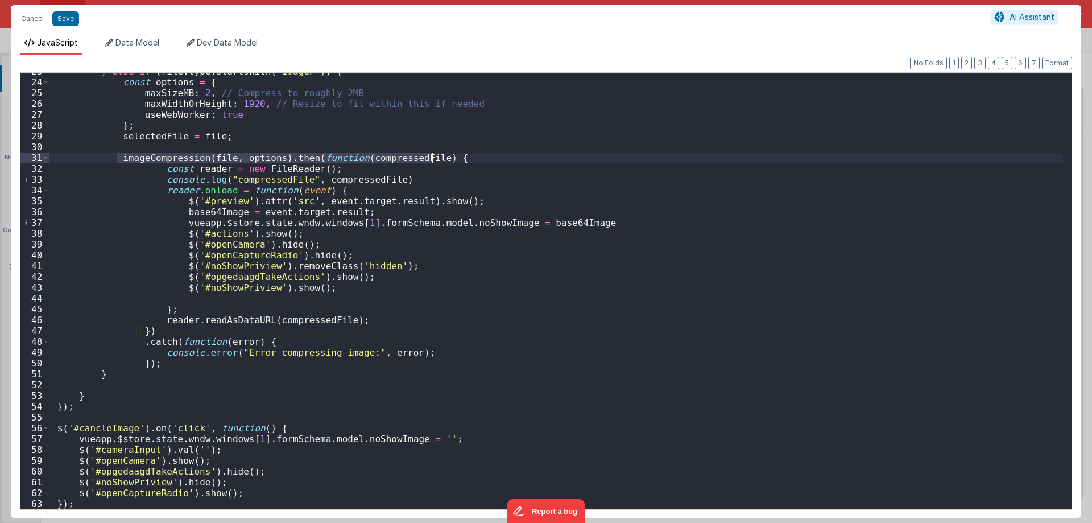
drag, startPoint x: 116, startPoint y: 155, endPoint x: 438, endPoint y: 154, distance: 321.8
click at [438, 154] on div "} else if ( file . type . startsWith ( 'image/' )) { const options = { maxSizeM…" at bounding box center [555, 295] width 1013 height 458
click at [171, 156] on div "} else if ( file . type . startsWith ( 'image/' )) { const options = { maxSizeM…" at bounding box center [555, 291] width 1013 height 436
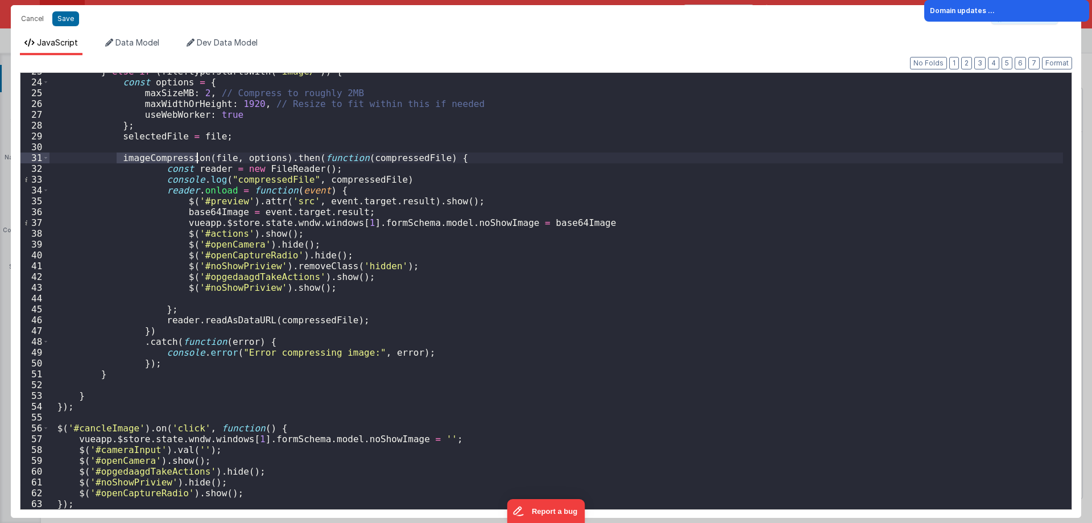
click at [171, 156] on div "} else if ( file . type . startsWith ( 'image/' )) { const options = { maxSizeM…" at bounding box center [555, 295] width 1013 height 458
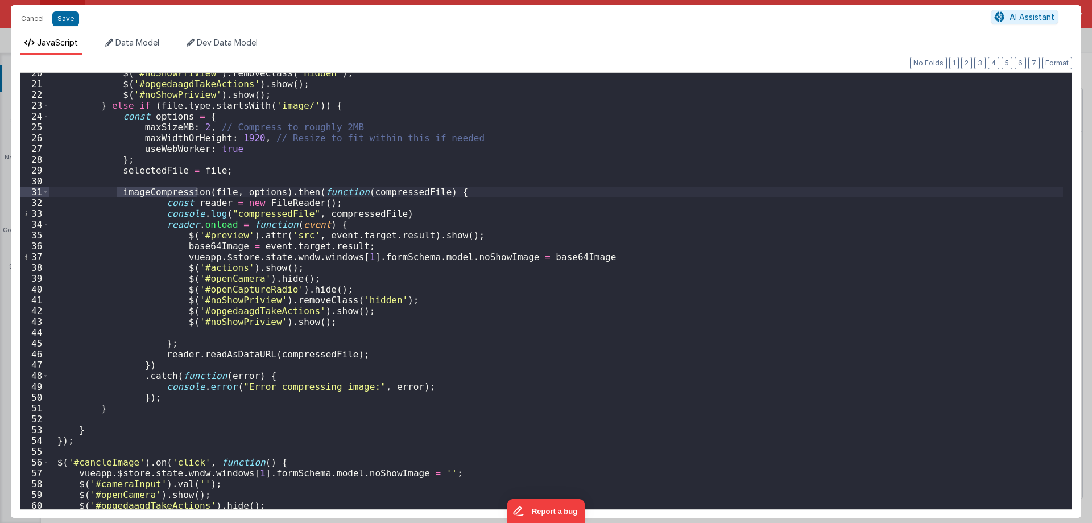
scroll to position [176, 0]
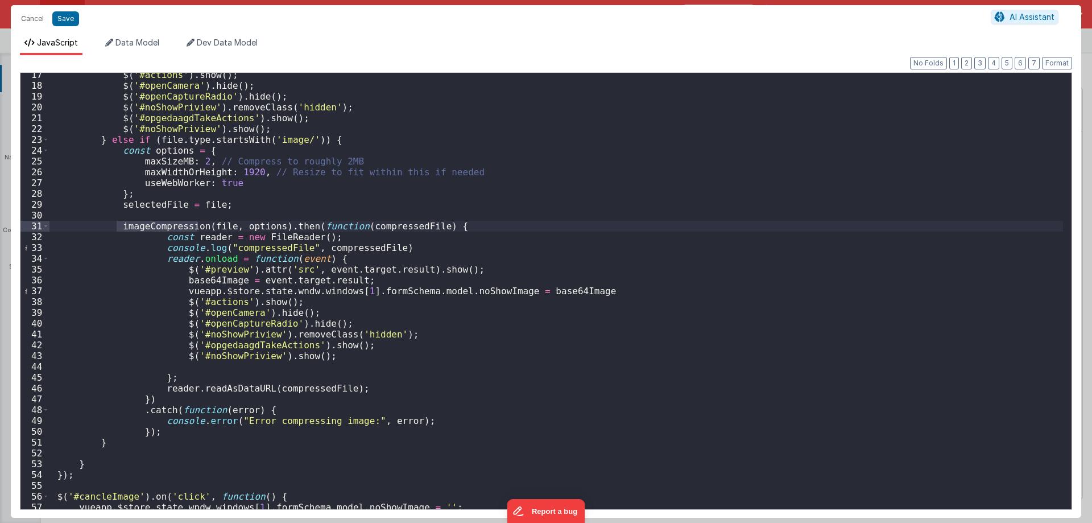
click at [372, 271] on div "$ ( '#actions' ) . show ( ) ; $ ( '#openCamera' ) . hide ( ) ; $ ( '#openCaptur…" at bounding box center [555, 298] width 1013 height 458
click at [169, 147] on div "$ ( '#actions' ) . show ( ) ; $ ( '#openCamera' ) . hide ( ) ; $ ( '#openCaptur…" at bounding box center [555, 298] width 1013 height 458
click at [567, 188] on div "$ ( '#actions' ) . show ( ) ; $ ( '#openCamera' ) . hide ( ) ; $ ( '#openCaptur…" at bounding box center [555, 298] width 1013 height 458
drag, startPoint x: 365, startPoint y: 260, endPoint x: 361, endPoint y: 276, distance: 16.4
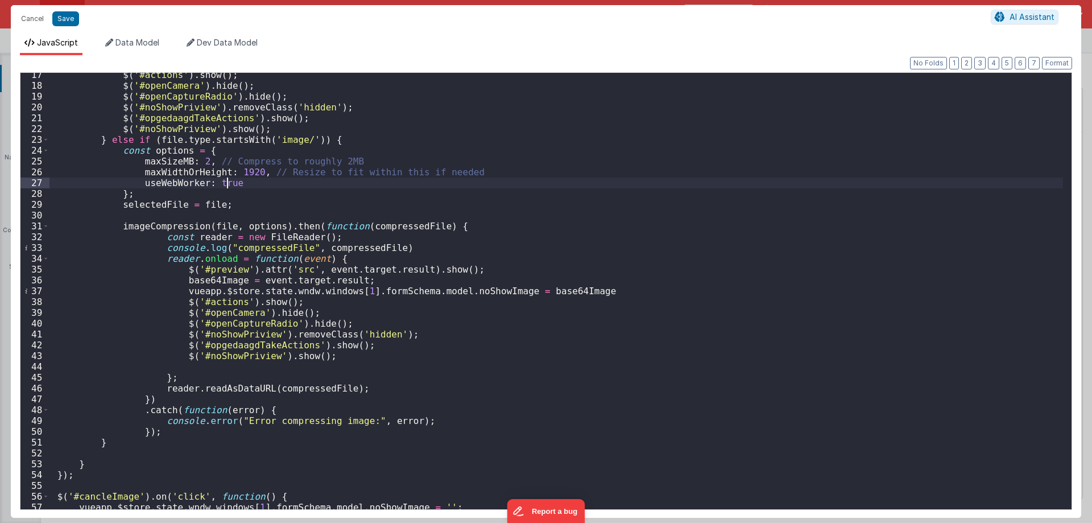
click at [365, 260] on div "$ ( '#actions' ) . show ( ) ; $ ( '#openCamera' ) . hide ( ) ; $ ( '#openCaptur…" at bounding box center [555, 298] width 1013 height 458
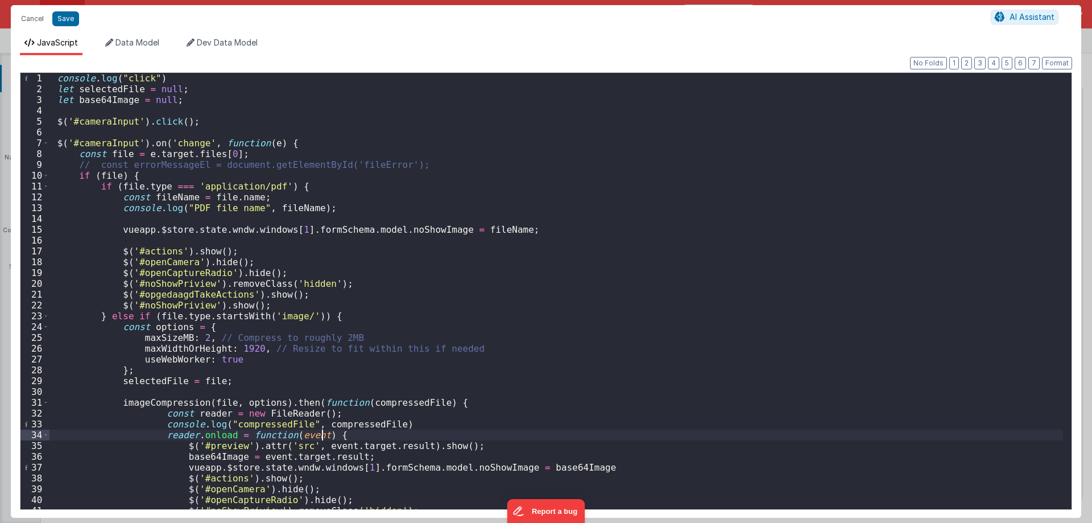
scroll to position [0, 0]
drag, startPoint x: 114, startPoint y: 143, endPoint x: 184, endPoint y: 142, distance: 69.4
click at [184, 142] on div "console . log ( "click" ) let selectedFile = null ; let base64Image = null ; $ …" at bounding box center [555, 302] width 1013 height 458
click at [184, 142] on div "console . log ( "click" ) let selectedFile = null ; let base64Image = null ; $ …" at bounding box center [555, 291] width 1013 height 436
drag, startPoint x: 146, startPoint y: 140, endPoint x: 227, endPoint y: 140, distance: 81.3
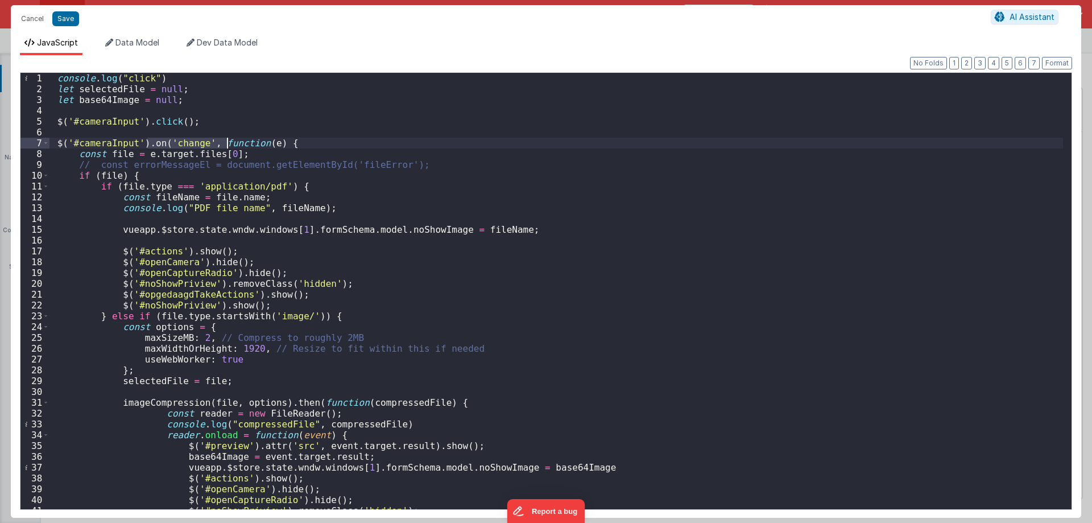
click at [227, 140] on div "console . log ( "click" ) let selectedFile = null ; let base64Image = null ; $ …" at bounding box center [555, 302] width 1013 height 458
click at [227, 140] on div "console . log ( "click" ) let selectedFile = null ; let base64Image = null ; $ …" at bounding box center [555, 291] width 1013 height 436
click at [119, 154] on div "console . log ( "click" ) let selectedFile = null ; let base64Image = null ; $ …" at bounding box center [555, 302] width 1013 height 458
drag, startPoint x: 234, startPoint y: 154, endPoint x: 139, endPoint y: 155, distance: 95.0
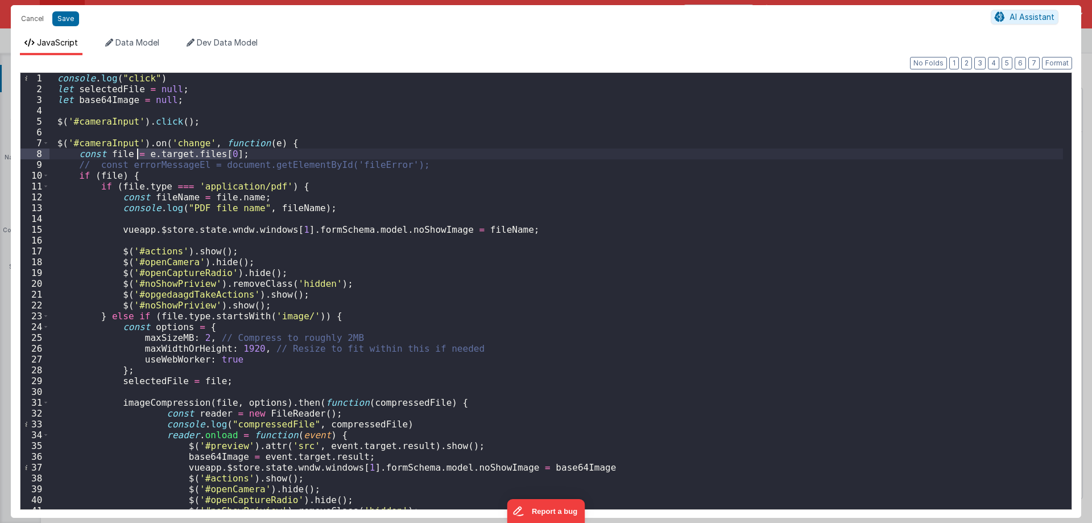
click at [139, 155] on div "console . log ( "click" ) let selectedFile = null ; let base64Image = null ; $ …" at bounding box center [555, 302] width 1013 height 458
click at [114, 155] on div "console . log ( "click" ) let selectedFile = null ; let base64Image = null ; $ …" at bounding box center [555, 302] width 1013 height 458
click at [115, 156] on div "console . log ( "click" ) let selectedFile = null ; let base64Image = null ; $ …" at bounding box center [555, 302] width 1013 height 458
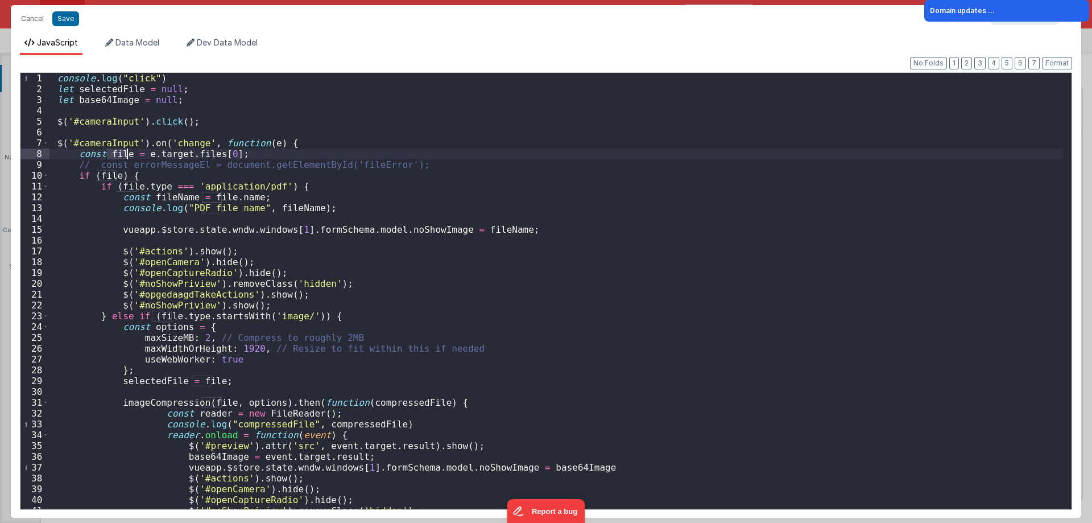
scroll to position [34, 0]
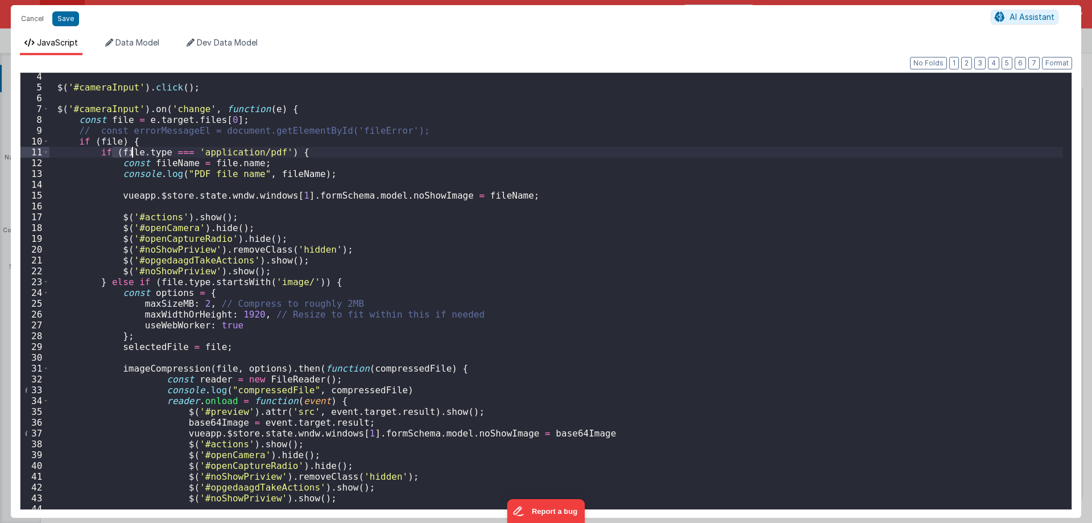
drag, startPoint x: 114, startPoint y: 149, endPoint x: 135, endPoint y: 148, distance: 21.1
click at [135, 148] on div "$ ( '#cameraInput' ) . click ( ) ; $ ( '#cameraInput' ) . on ( 'change' , funct…" at bounding box center [555, 300] width 1013 height 458
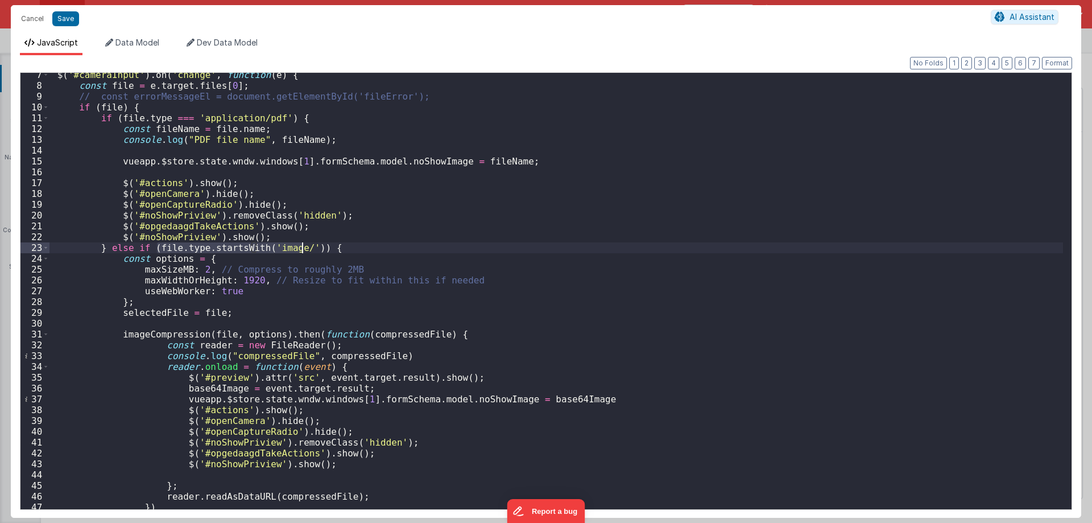
drag, startPoint x: 158, startPoint y: 249, endPoint x: 300, endPoint y: 248, distance: 142.7
click at [300, 248] on div "$ ( '#cameraInput' ) . on ( 'change' , function ( e ) { const file = e . target…" at bounding box center [555, 298] width 1013 height 458
click at [296, 248] on div "$ ( '#cameraInput' ) . on ( 'change' , function ( e ) { const file = e . target…" at bounding box center [555, 291] width 1013 height 436
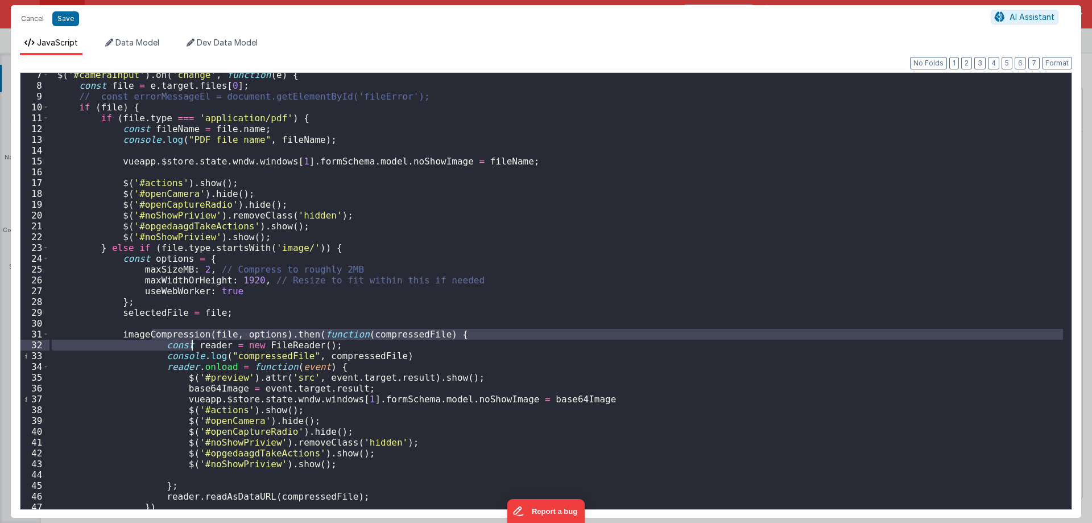
drag, startPoint x: 153, startPoint y: 337, endPoint x: 193, endPoint y: 343, distance: 40.8
click at [193, 343] on div "$ ( '#cameraInput' ) . on ( 'change' , function ( e ) { const file = e . target…" at bounding box center [555, 298] width 1013 height 458
click at [179, 333] on div "$ ( '#cameraInput' ) . on ( 'change' , function ( e ) { const file = e . target…" at bounding box center [555, 291] width 1013 height 436
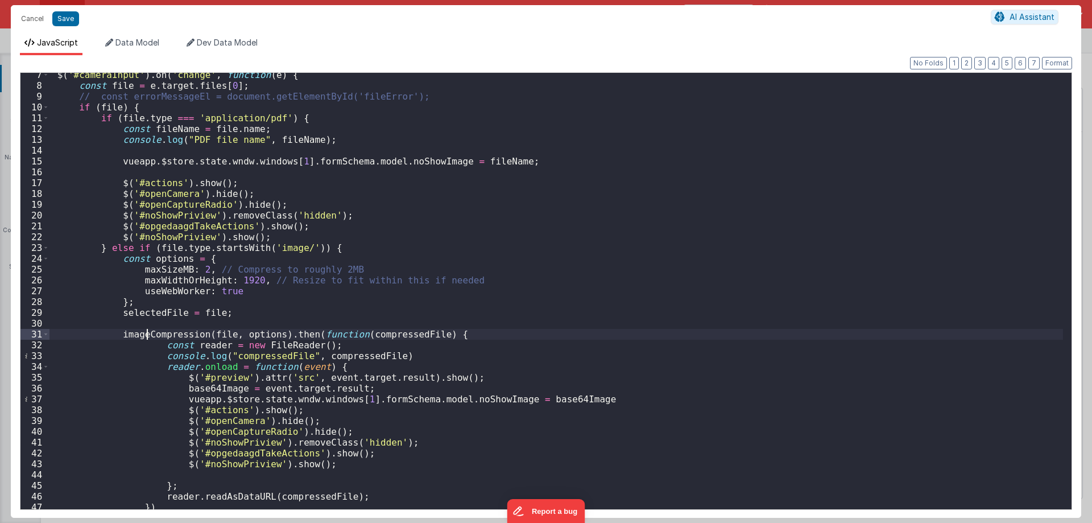
click at [149, 337] on div "$ ( '#cameraInput' ) . on ( 'change' , function ( e ) { const file = e . target…" at bounding box center [555, 298] width 1013 height 458
click at [214, 330] on div "$ ( '#cameraInput' ) . on ( 'change' , function ( e ) { const file = e . target…" at bounding box center [555, 298] width 1013 height 458
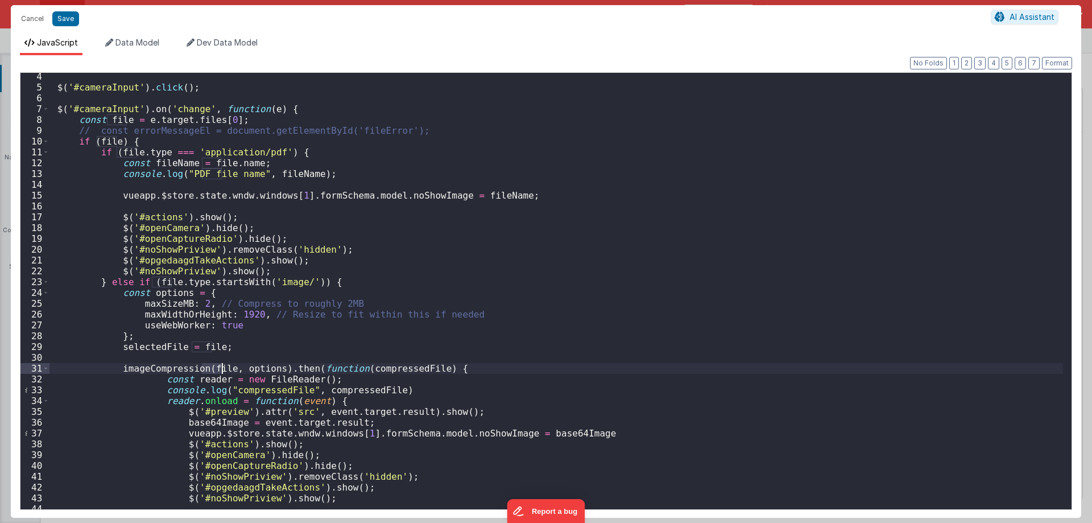
scroll to position [34, 0]
click at [111, 118] on div "$ ( '#cameraInput' ) . click ( ) ; $ ( '#cameraInput' ) . on ( 'change' , funct…" at bounding box center [555, 300] width 1013 height 458
click at [252, 370] on div "$ ( '#cameraInput' ) . click ( ) ; $ ( '#cameraInput' ) . on ( 'change' , funct…" at bounding box center [555, 300] width 1013 height 458
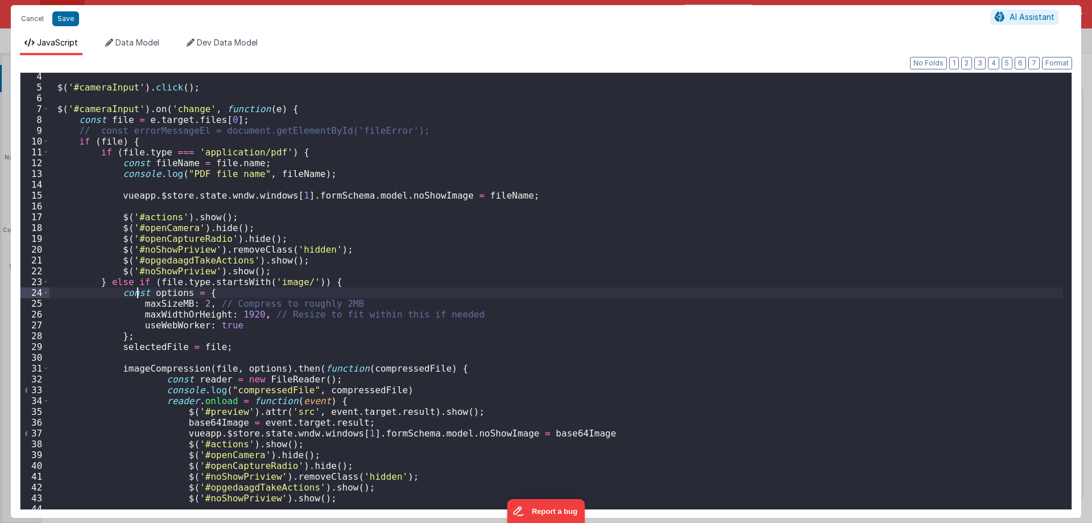
click at [135, 293] on div "$ ( '#cameraInput' ) . click ( ) ; $ ( '#cameraInput' ) . on ( 'change' , funct…" at bounding box center [555, 300] width 1013 height 458
click at [154, 306] on div "$ ( '#cameraInput' ) . click ( ) ; $ ( '#cameraInput' ) . on ( 'change' , funct…" at bounding box center [555, 300] width 1013 height 458
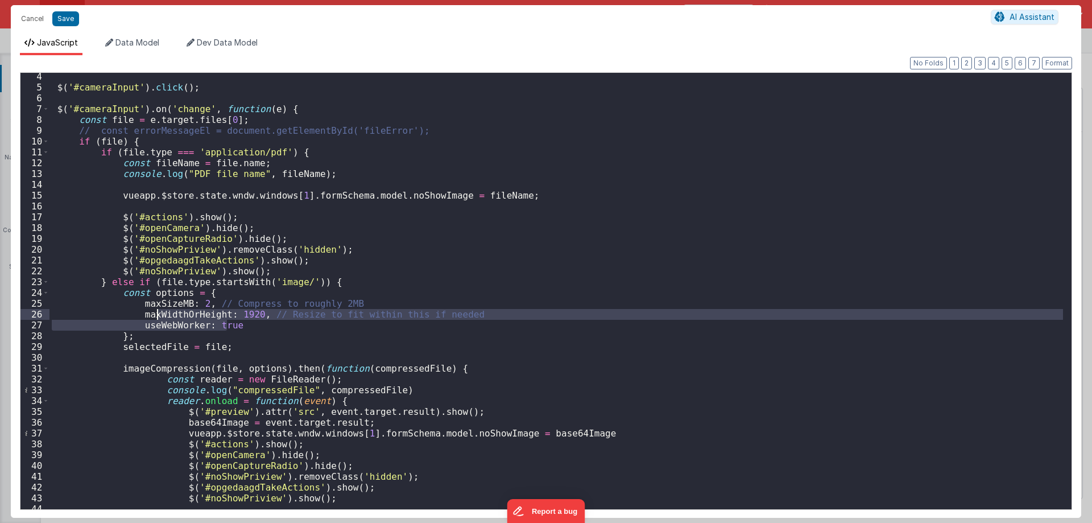
drag, startPoint x: 231, startPoint y: 327, endPoint x: 155, endPoint y: 312, distance: 77.7
click at [155, 312] on div "$ ( '#cameraInput' ) . click ( ) ; $ ( '#cameraInput' ) . on ( 'change' , funct…" at bounding box center [555, 300] width 1013 height 458
click at [218, 323] on div "$ ( '#cameraInput' ) . click ( ) ; $ ( '#cameraInput' ) . on ( 'change' , funct…" at bounding box center [555, 291] width 1013 height 436
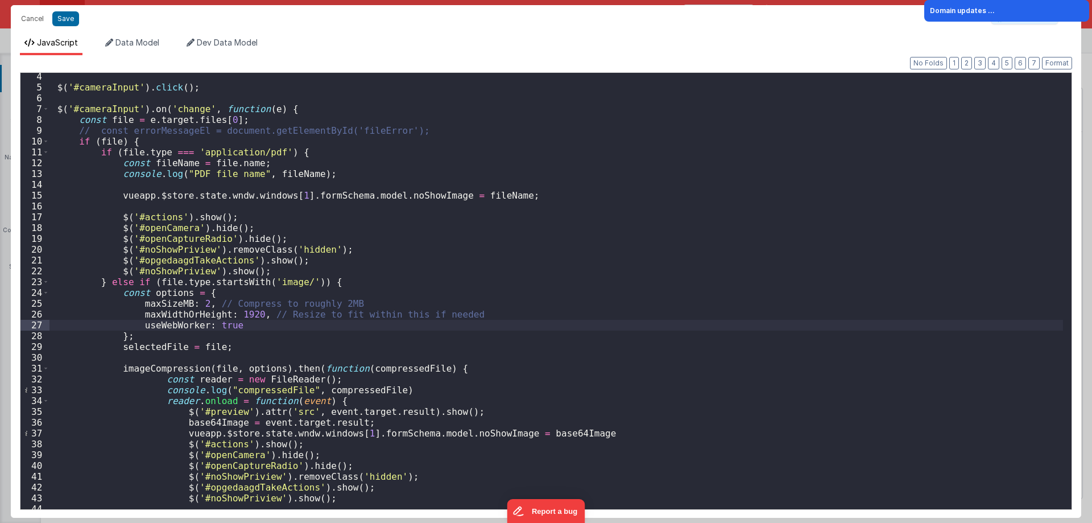
scroll to position [68, 0]
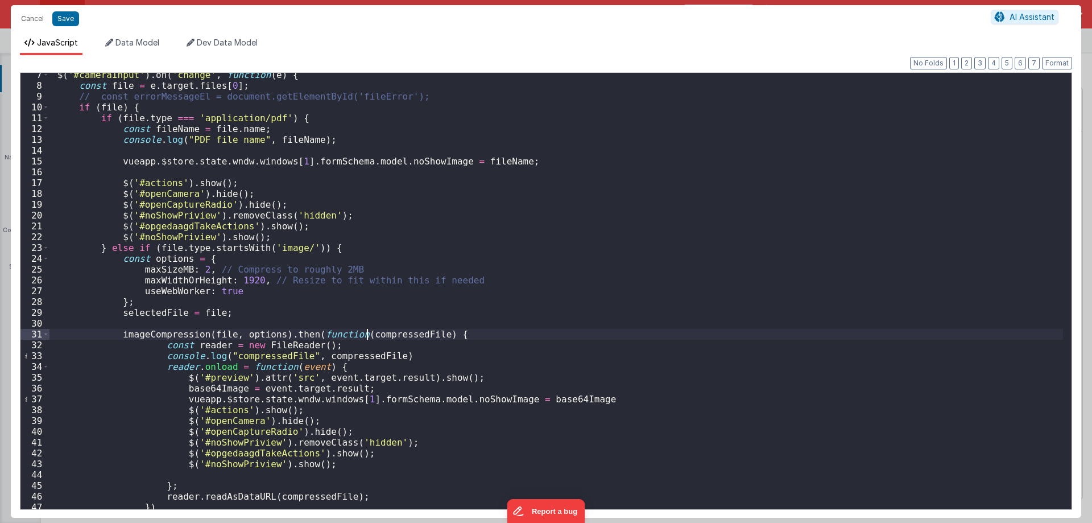
click at [369, 335] on div "$ ( '#cameraInput' ) . on ( 'change' , function ( e ) { const file = e . target…" at bounding box center [555, 298] width 1013 height 458
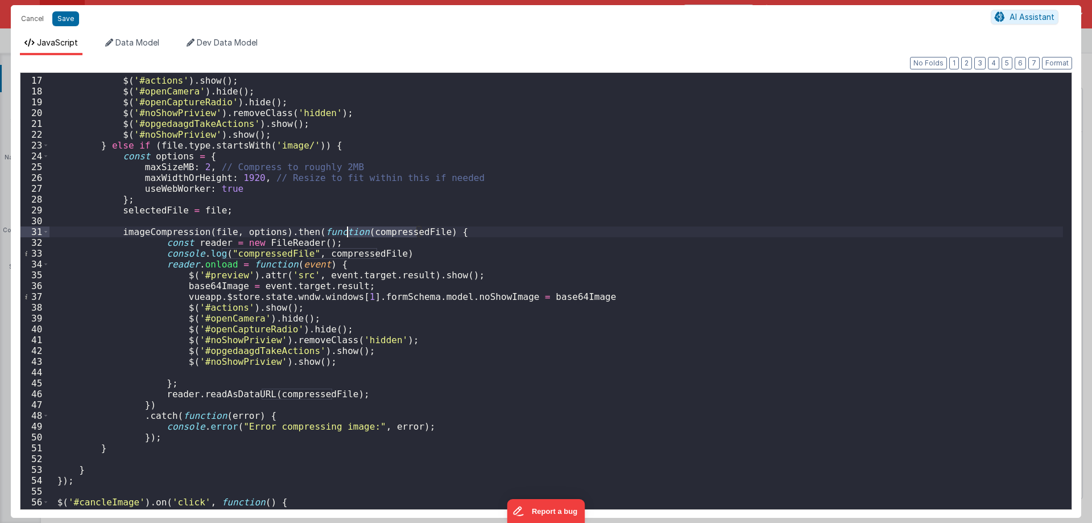
scroll to position [171, 0]
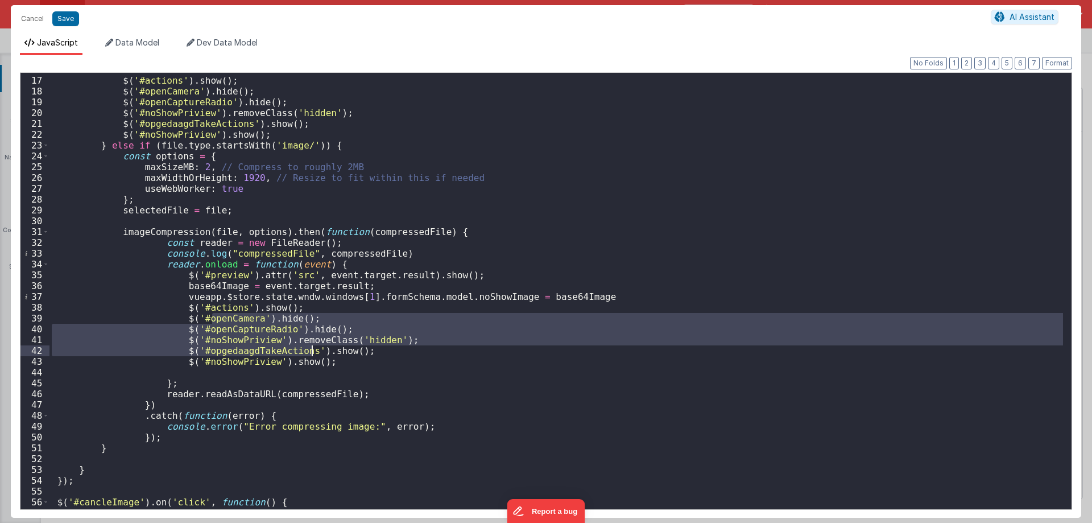
drag, startPoint x: 212, startPoint y: 321, endPoint x: 317, endPoint y: 357, distance: 110.6
click at [317, 357] on div "$ ( '#actions' ) . show ( ) ; $ ( '#openCamera' ) . hide ( ) ; $ ( '#openCaptur…" at bounding box center [555, 293] width 1013 height 458
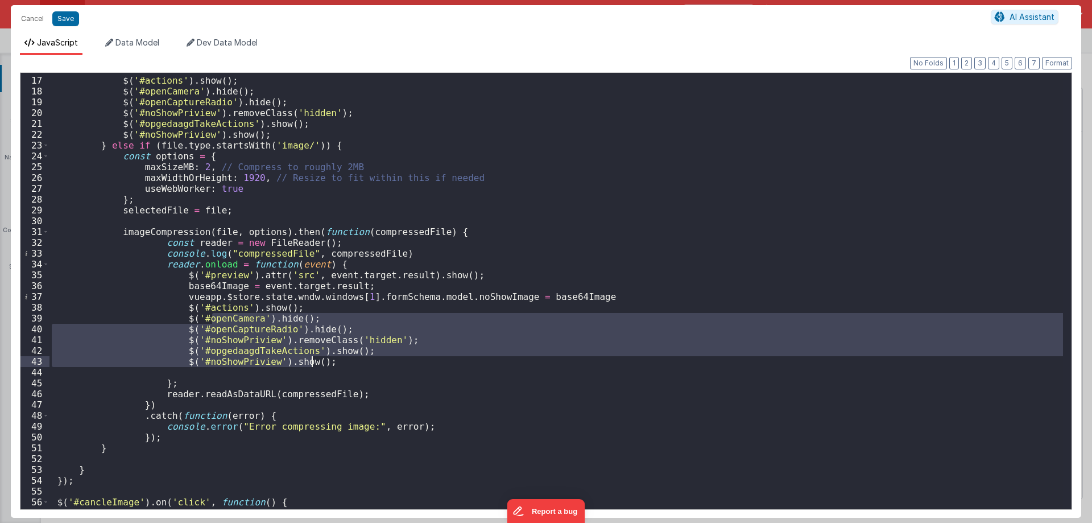
click at [312, 360] on div "$ ( '#actions' ) . show ( ) ; $ ( '#openCamera' ) . hide ( ) ; $ ( '#openCaptur…" at bounding box center [555, 291] width 1013 height 436
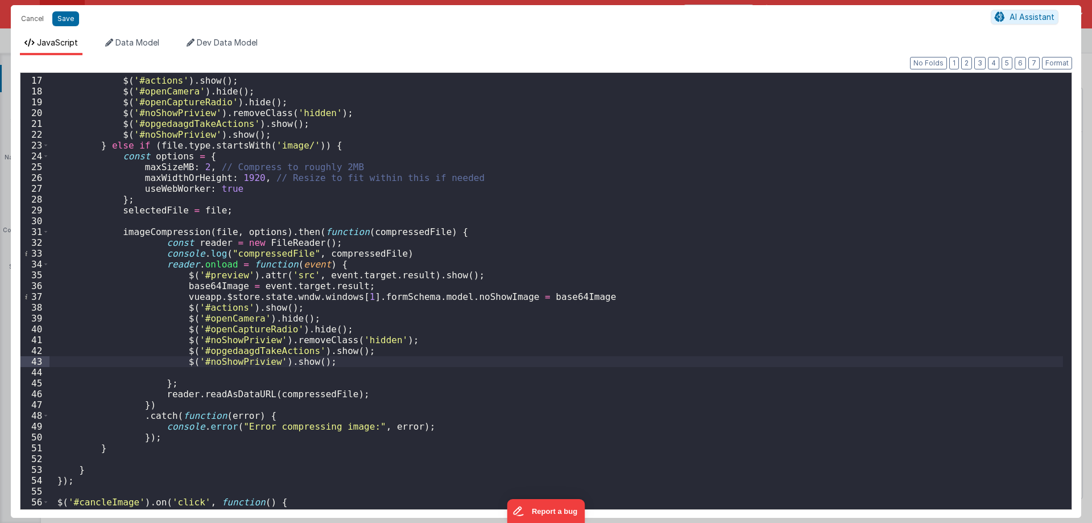
click at [324, 251] on div "$ ( '#actions' ) . show ( ) ; $ ( '#openCamera' ) . hide ( ) ; $ ( '#openCaptur…" at bounding box center [555, 293] width 1013 height 458
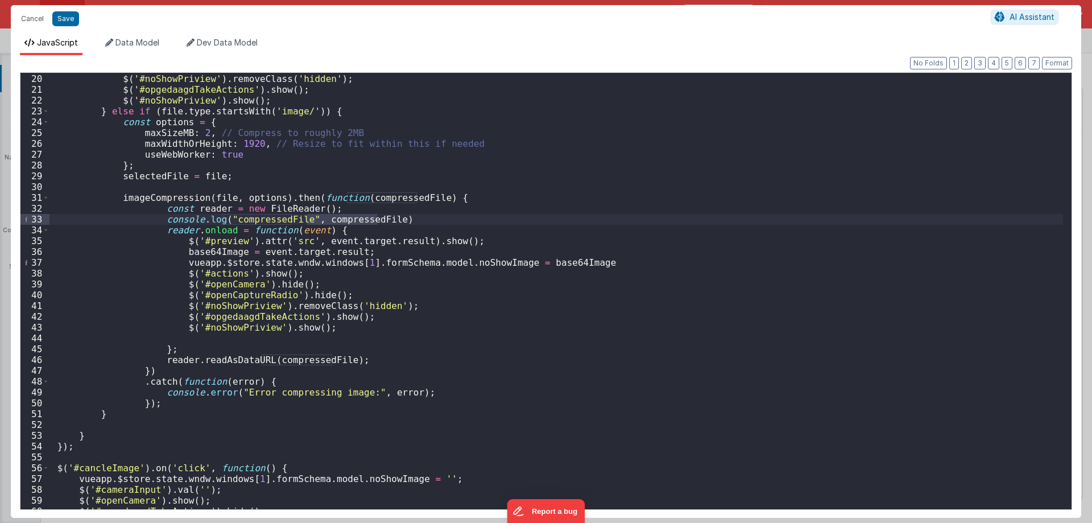
click at [213, 255] on div "$ ( '#openCaptureRadio' ) . hide ( ) ; $ ( '#noShowPriview' ) . removeClass ( '…" at bounding box center [555, 292] width 1013 height 458
click at [268, 251] on div "$ ( '#openCaptureRadio' ) . hide ( ) ; $ ( '#noShowPriview' ) . removeClass ( '…" at bounding box center [555, 292] width 1013 height 458
drag, startPoint x: 268, startPoint y: 251, endPoint x: 330, endPoint y: 247, distance: 61.5
click at [330, 247] on div "$ ( '#openCaptureRadio' ) . hide ( ) ; $ ( '#noShowPriview' ) . removeClass ( '…" at bounding box center [555, 292] width 1013 height 458
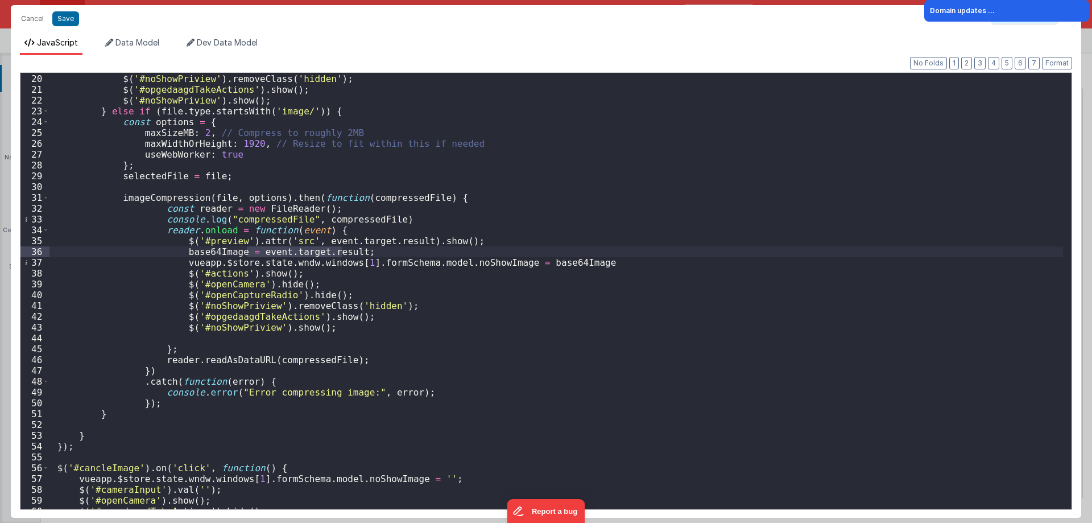
click at [467, 262] on div "$ ( '#openCaptureRadio' ) . hide ( ) ; $ ( '#noShowPriview' ) . removeClass ( '…" at bounding box center [555, 292] width 1013 height 458
drag, startPoint x: 467, startPoint y: 262, endPoint x: 182, endPoint y: 261, distance: 285.4
click at [182, 261] on div "$ ( '#openCaptureRadio' ) . hide ( ) ; $ ( '#noShowPriview' ) . removeClass ( '…" at bounding box center [555, 292] width 1013 height 458
click at [471, 255] on div "$ ( '#openCaptureRadio' ) . hide ( ) ; $ ( '#noShowPriview' ) . removeClass ( '…" at bounding box center [555, 292] width 1013 height 458
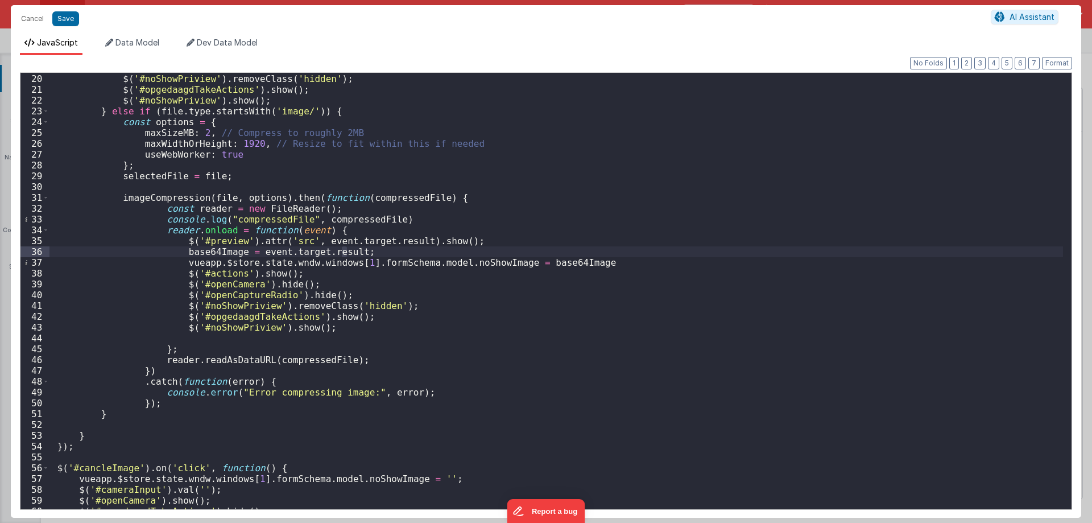
click at [475, 263] on div "$ ( '#openCaptureRadio' ) . hide ( ) ; $ ( '#noShowPriview' ) . removeClass ( '…" at bounding box center [555, 292] width 1013 height 458
click at [477, 259] on div "$ ( '#openCaptureRadio' ) . hide ( ) ; $ ( '#noShowPriview' ) . removeClass ( '…" at bounding box center [555, 291] width 1013 height 436
click at [477, 259] on div "$ ( '#openCaptureRadio' ) . hide ( ) ; $ ( '#noShowPriview' ) . removeClass ( '…" at bounding box center [555, 292] width 1013 height 458
click at [529, 260] on div "$ ( '#openCaptureRadio' ) . hide ( ) ; $ ( '#noShowPriview' ) . removeClass ( '…" at bounding box center [555, 292] width 1013 height 458
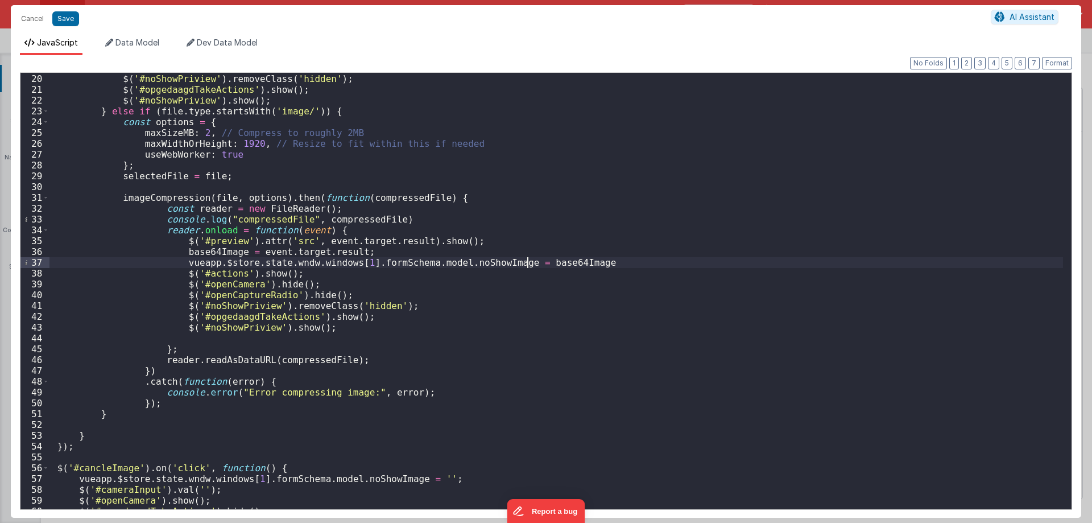
click at [529, 260] on div "$ ( '#openCaptureRadio' ) . hide ( ) ; $ ( '#noShowPriview' ) . removeClass ( '…" at bounding box center [555, 292] width 1013 height 458
drag, startPoint x: 346, startPoint y: 359, endPoint x: 158, endPoint y: 358, distance: 187.6
click at [158, 358] on div "$ ( '#openCaptureRadio' ) . hide ( ) ; $ ( '#noShowPriview' ) . removeClass ( '…" at bounding box center [555, 292] width 1013 height 458
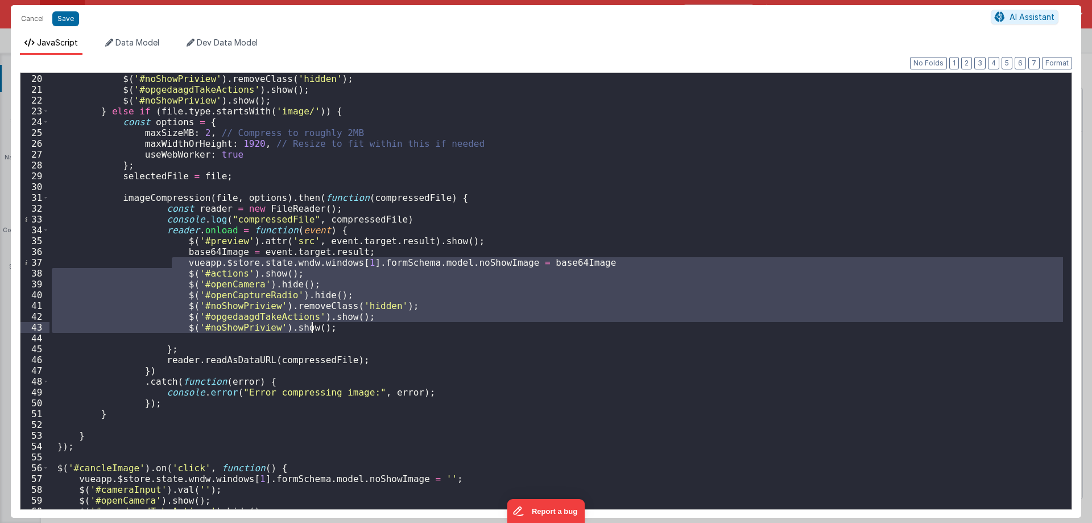
drag, startPoint x: 172, startPoint y: 266, endPoint x: 349, endPoint y: 331, distance: 188.5
click at [349, 331] on div "$ ( '#openCaptureRadio' ) . hide ( ) ; $ ( '#noShowPriview' ) . removeClass ( '…" at bounding box center [555, 292] width 1013 height 458
click at [255, 303] on div "$ ( '#openCaptureRadio' ) . hide ( ) ; $ ( '#noShowPriview' ) . removeClass ( '…" at bounding box center [555, 291] width 1013 height 436
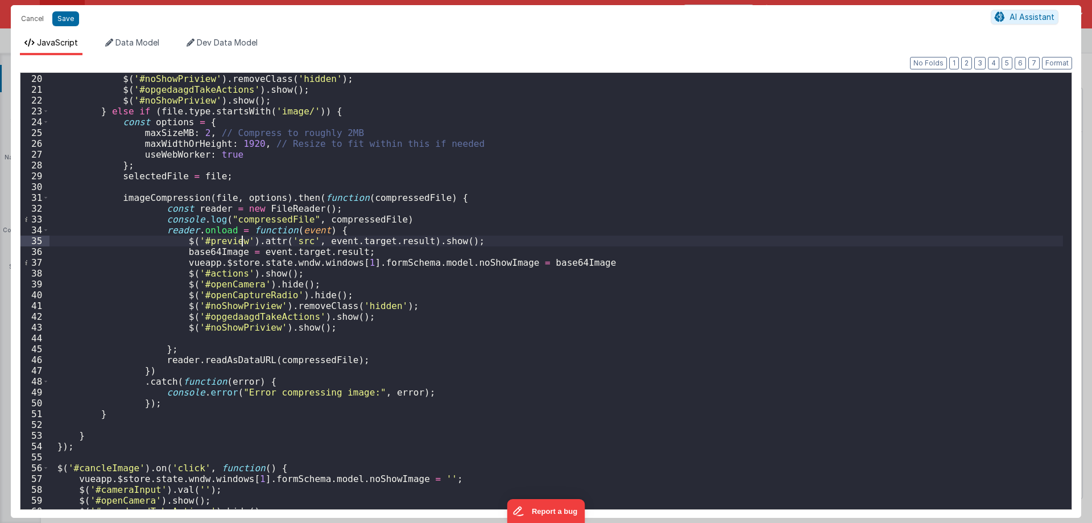
click at [242, 239] on div "$ ( '#openCaptureRadio' ) . hide ( ) ; $ ( '#noShowPriview' ) . removeClass ( '…" at bounding box center [555, 292] width 1013 height 458
drag, startPoint x: 458, startPoint y: 243, endPoint x: 177, endPoint y: 242, distance: 280.3
click at [177, 242] on div "$ ( '#openCaptureRadio' ) . hide ( ) ; $ ( '#noShowPriview' ) . removeClass ( '…" at bounding box center [555, 292] width 1013 height 458
drag, startPoint x: 345, startPoint y: 250, endPoint x: 190, endPoint y: 251, distance: 154.7
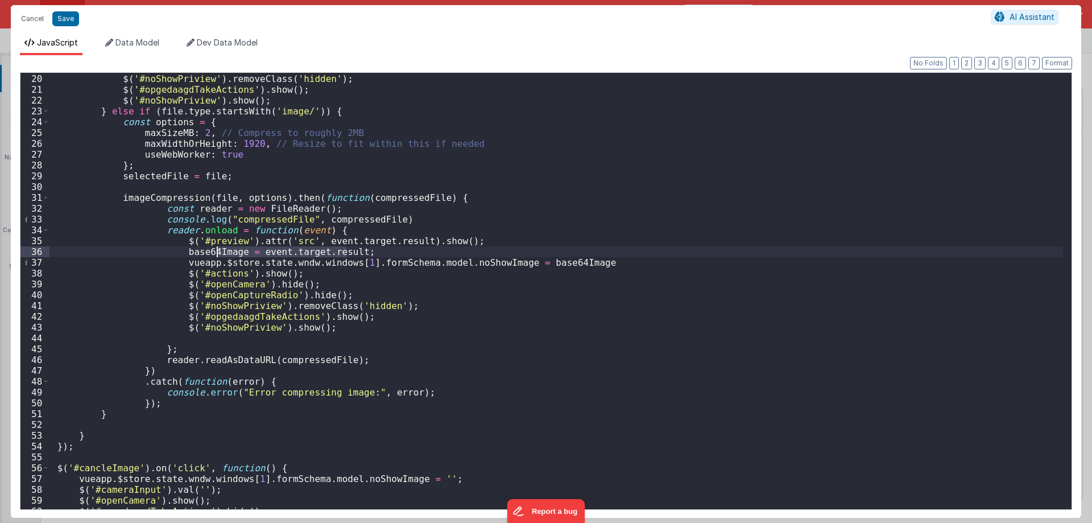
click at [190, 251] on div "$ ( '#openCaptureRadio' ) . hide ( ) ; $ ( '#noShowPriview' ) . removeClass ( '…" at bounding box center [555, 292] width 1013 height 458
click at [190, 251] on div "$ ( '#openCaptureRadio' ) . hide ( ) ; $ ( '#noShowPriview' ) . removeClass ( '…" at bounding box center [555, 291] width 1013 height 436
click at [463, 264] on div "$ ( '#openCaptureRadio' ) . hide ( ) ; $ ( '#noShowPriview' ) . removeClass ( '…" at bounding box center [555, 292] width 1013 height 458
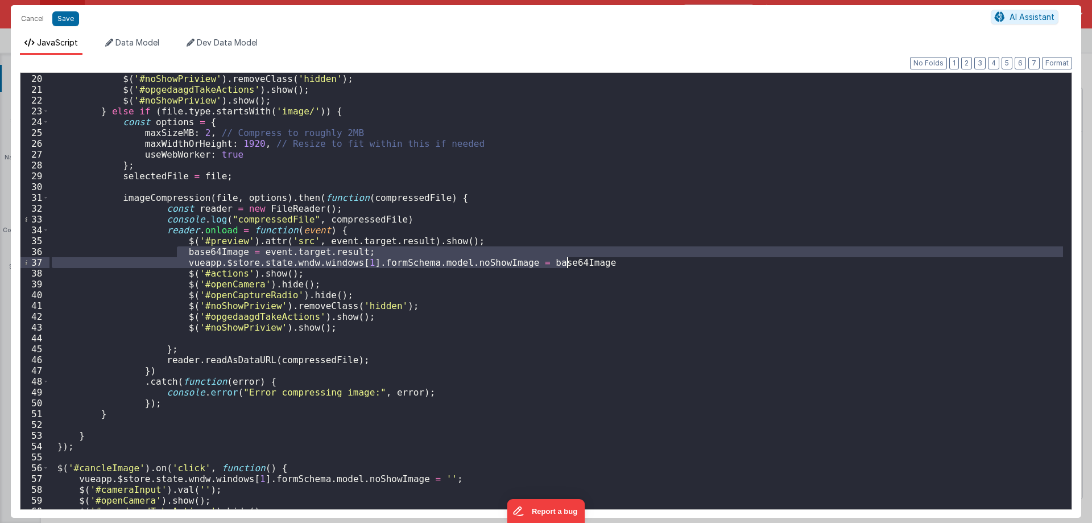
drag, startPoint x: 179, startPoint y: 251, endPoint x: 570, endPoint y: 264, distance: 391.4
click at [570, 264] on div "$ ( '#openCaptureRadio' ) . hide ( ) ; $ ( '#noShowPriview' ) . removeClass ( '…" at bounding box center [555, 292] width 1013 height 458
click at [263, 358] on div "$ ( '#openCaptureRadio' ) . hide ( ) ; $ ( '#noShowPriview' ) . removeClass ( '…" at bounding box center [555, 292] width 1013 height 458
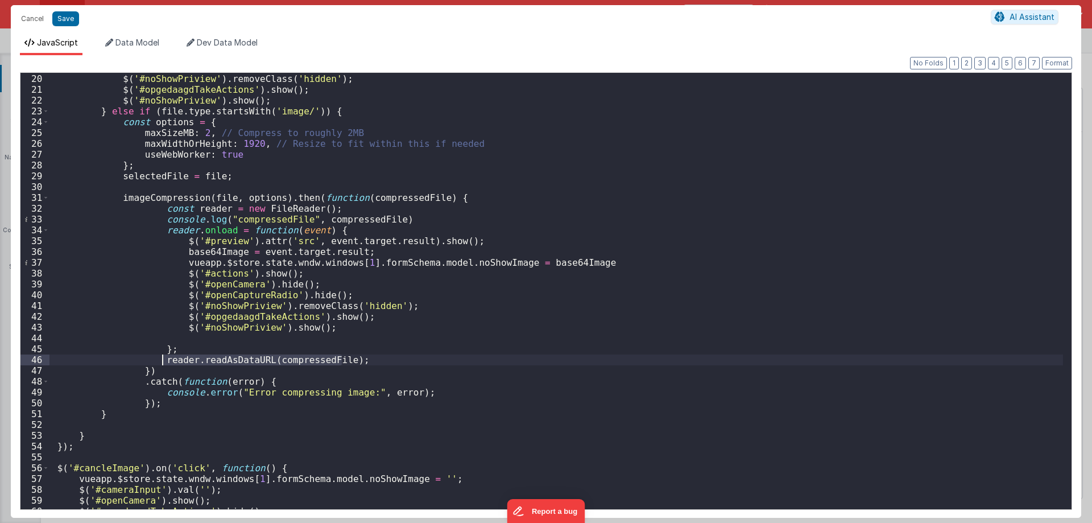
drag, startPoint x: 346, startPoint y: 360, endPoint x: 163, endPoint y: 364, distance: 183.1
click at [163, 364] on div "$ ( '#openCaptureRadio' ) . hide ( ) ; $ ( '#noShowPriview' ) . removeClass ( '…" at bounding box center [555, 292] width 1013 height 458
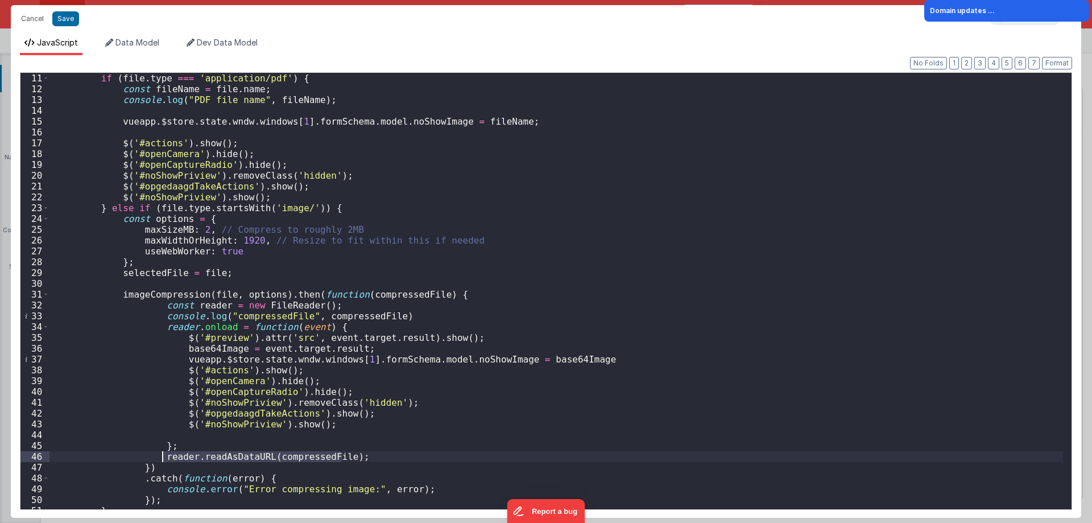
scroll to position [108, 0]
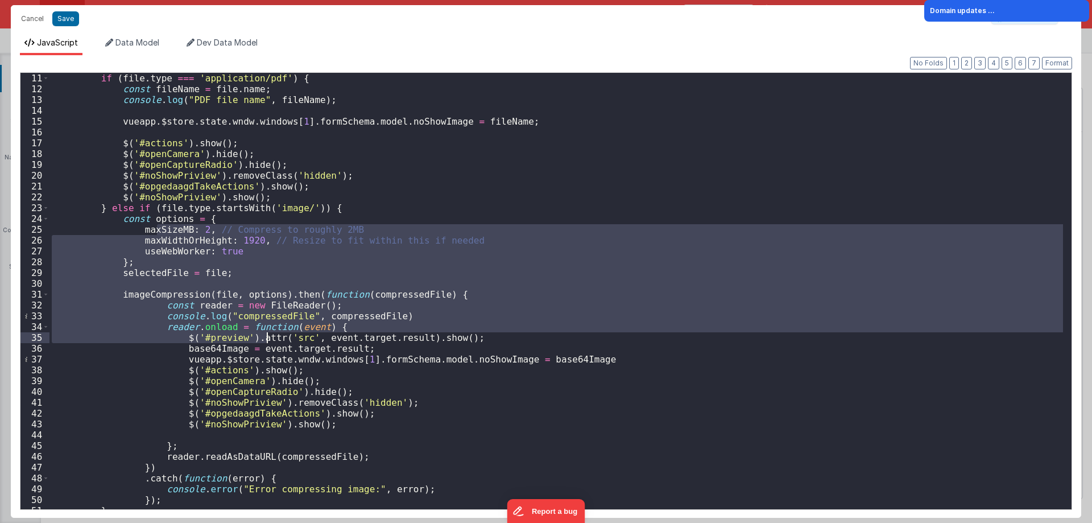
drag, startPoint x: 159, startPoint y: 224, endPoint x: 266, endPoint y: 340, distance: 157.7
click at [266, 340] on div "if ( file . type === 'application/pdf' ) { const fileName = file . name ; conso…" at bounding box center [555, 302] width 1013 height 458
click at [459, 359] on div "if ( file . type === 'application/pdf' ) { const fileName = file . name ; conso…" at bounding box center [555, 302] width 1013 height 458
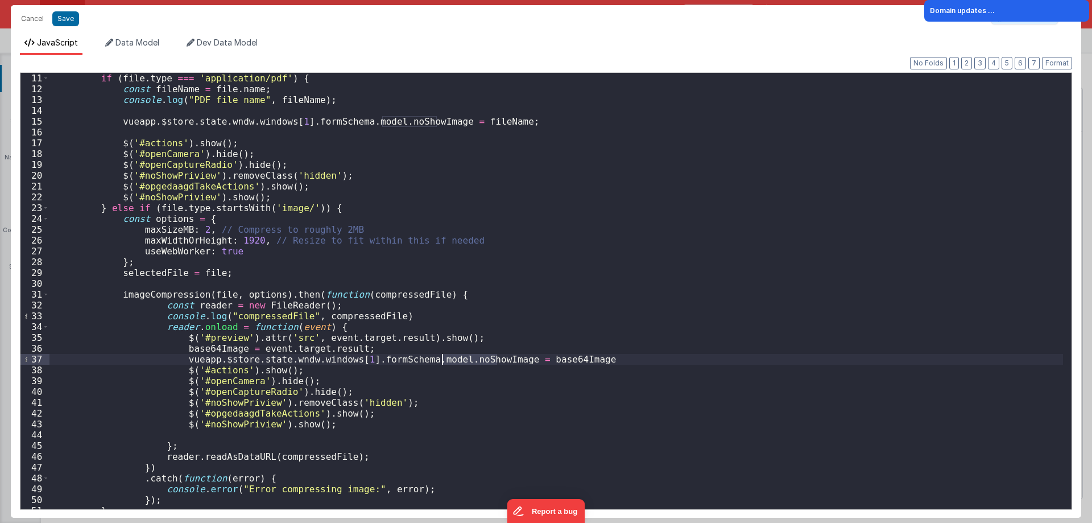
click at [459, 359] on div "if ( file . type === 'application/pdf' ) { const fileName = file . name ; conso…" at bounding box center [555, 302] width 1013 height 458
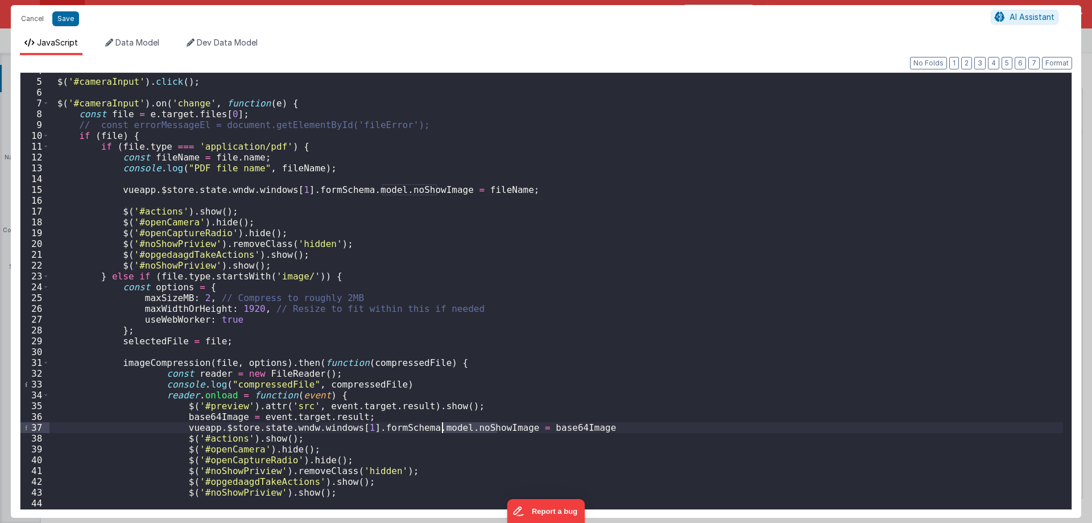
scroll to position [6, 0]
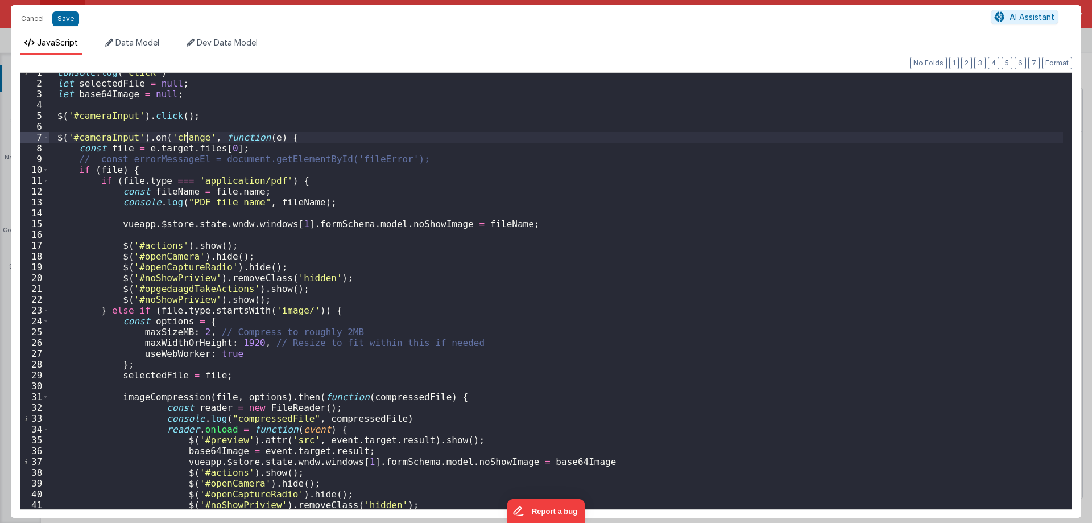
click at [188, 136] on div "console . log ( "click" ) let selectedFile = null ; let base64Image = null ; $ …" at bounding box center [555, 296] width 1013 height 458
click at [131, 136] on div "console . log ( "click" ) let selectedFile = null ; let base64Image = null ; $ …" at bounding box center [555, 296] width 1013 height 458
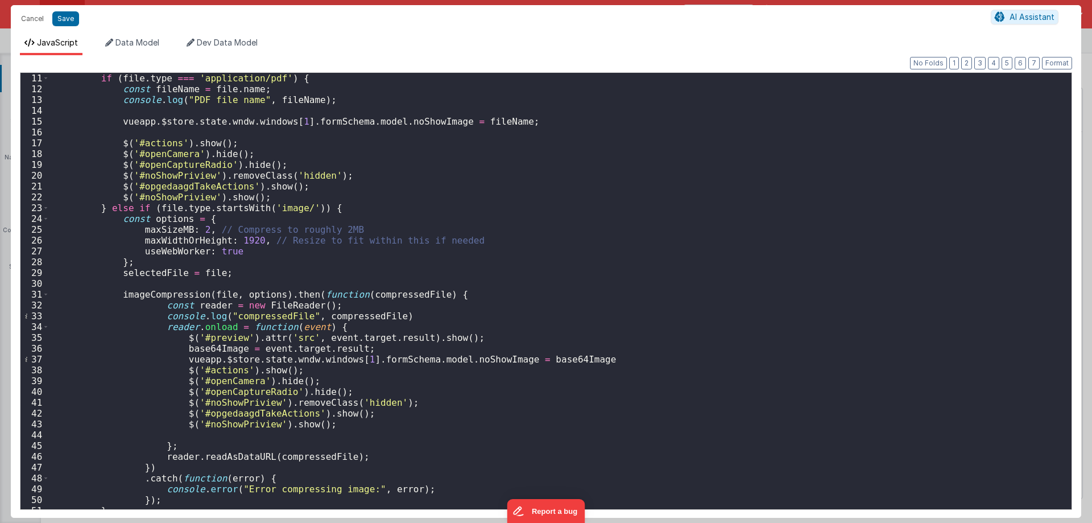
scroll to position [108, 0]
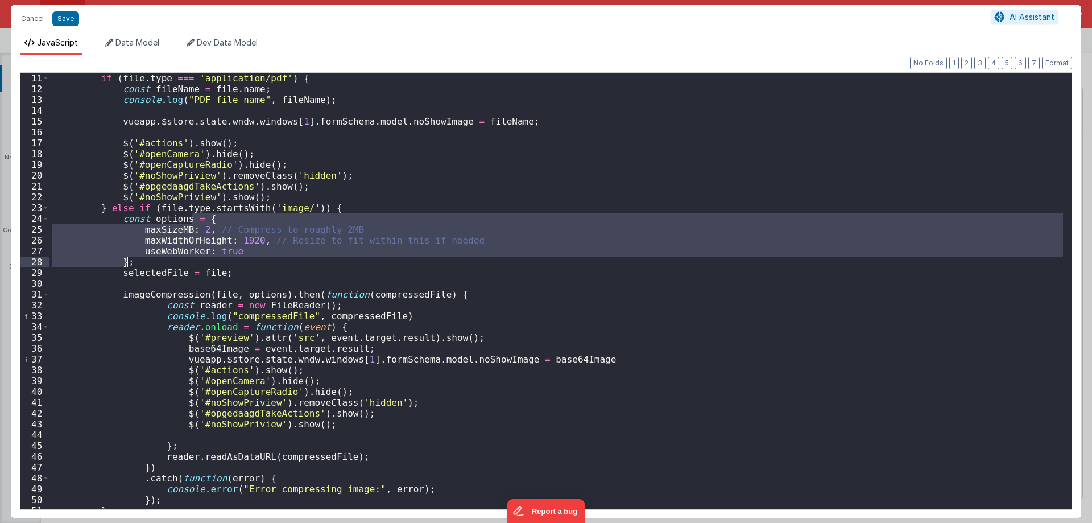
drag, startPoint x: 193, startPoint y: 221, endPoint x: 260, endPoint y: 304, distance: 107.5
click at [260, 304] on div "if ( file . type === 'application/pdf' ) { const fileName = file . name ; conso…" at bounding box center [555, 302] width 1013 height 458
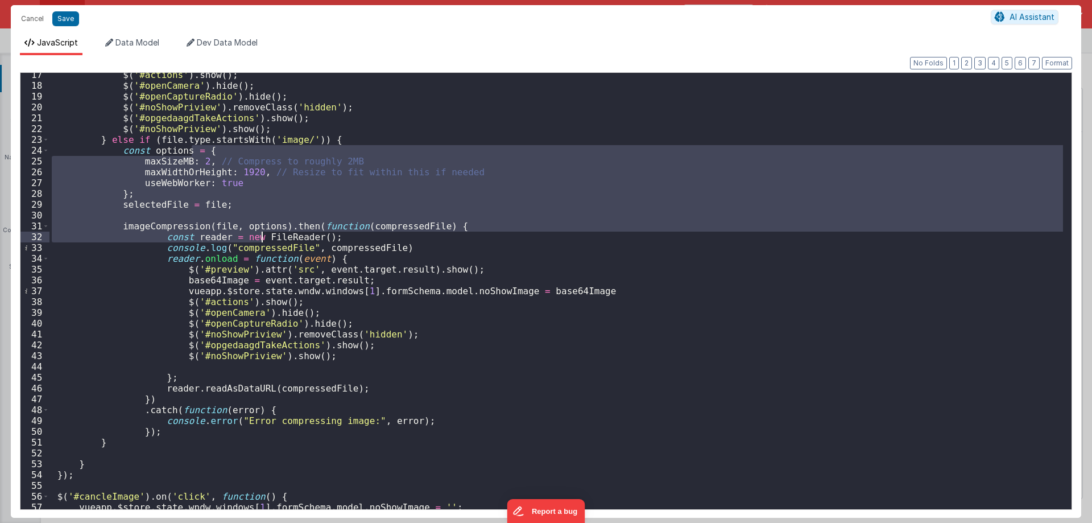
scroll to position [176, 0]
click at [32, 14] on button "Cancel" at bounding box center [32, 19] width 34 height 16
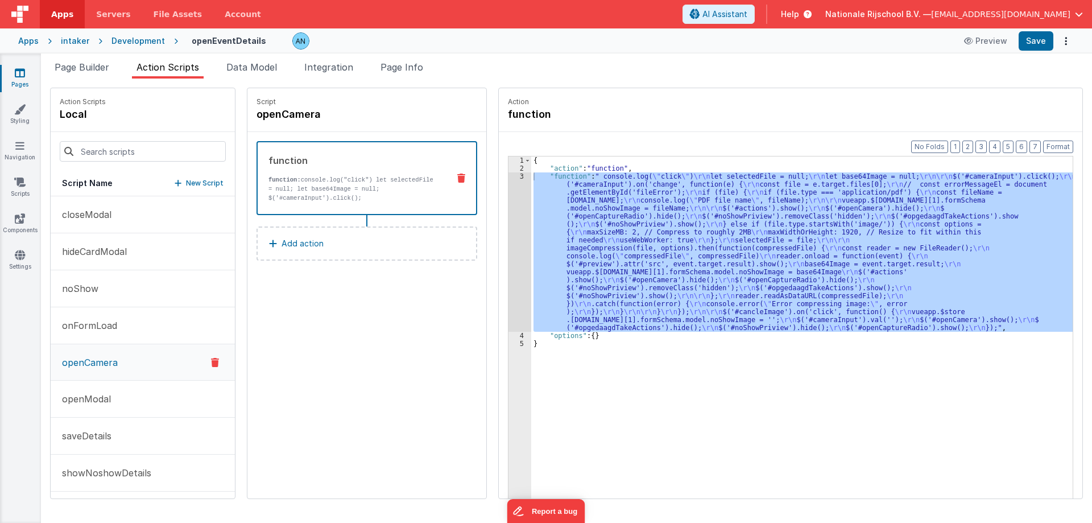
click at [1013, 18] on span "[EMAIL_ADDRESS][DOMAIN_NAME]" at bounding box center [1000, 14] width 139 height 11
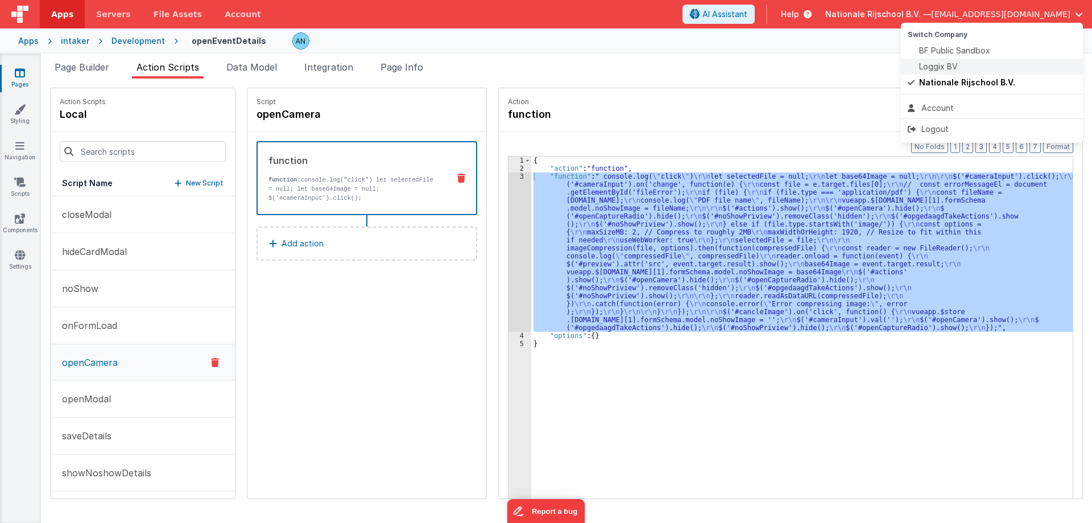
click at [939, 68] on span "Loggix BV" at bounding box center [938, 66] width 39 height 11
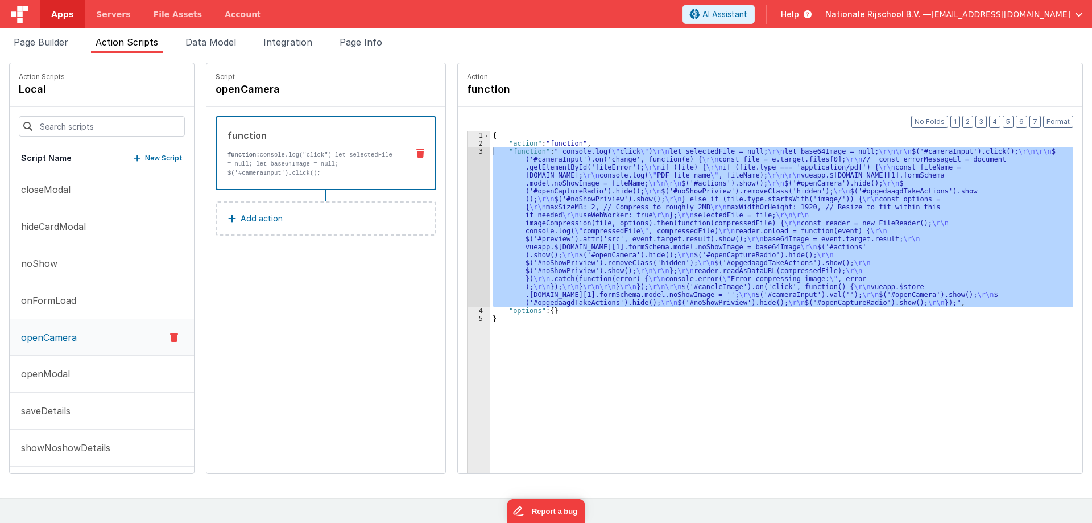
click at [61, 18] on span "Apps" at bounding box center [62, 14] width 22 height 11
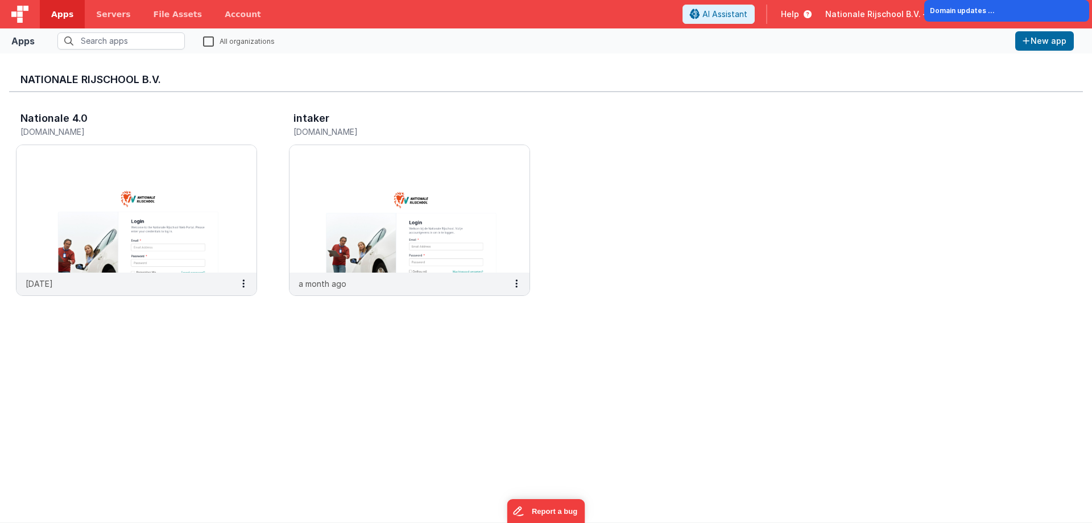
click at [886, 18] on span "Nationale Rijschool B.V. —" at bounding box center [878, 14] width 106 height 11
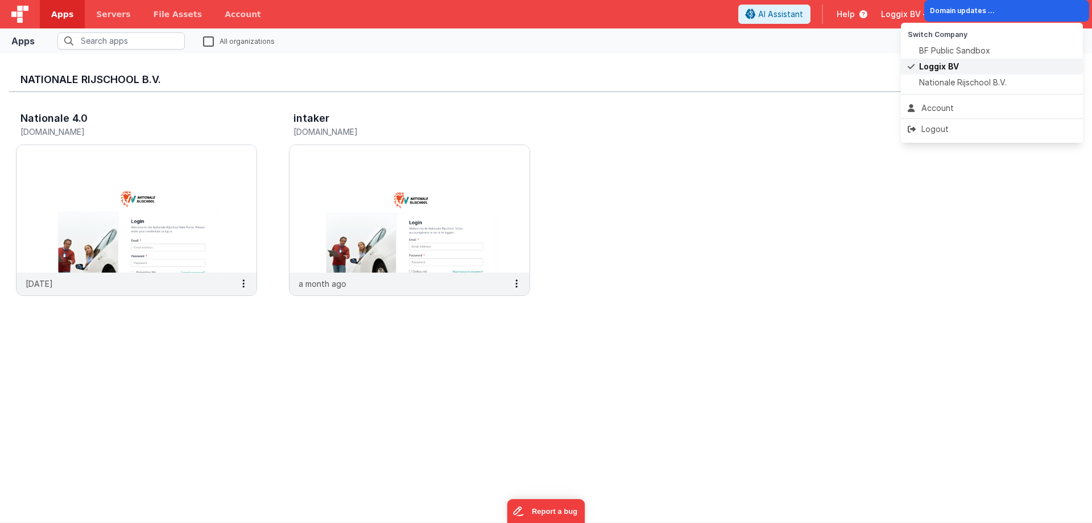
click at [922, 60] on li "Loggix BV" at bounding box center [992, 67] width 182 height 16
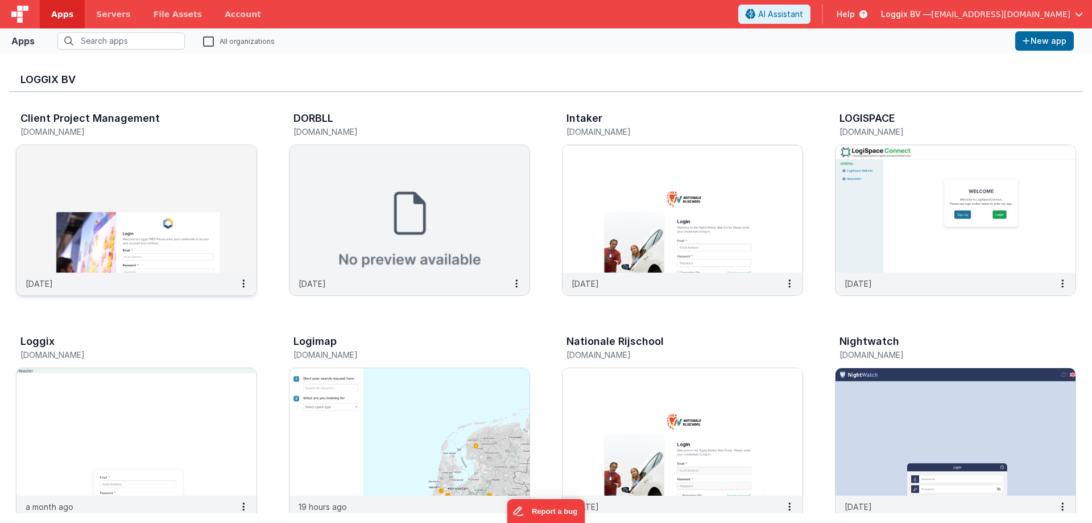
click at [179, 229] on img at bounding box center [136, 208] width 240 height 127
drag, startPoint x: 265, startPoint y: 319, endPoint x: 259, endPoint y: 248, distance: 70.7
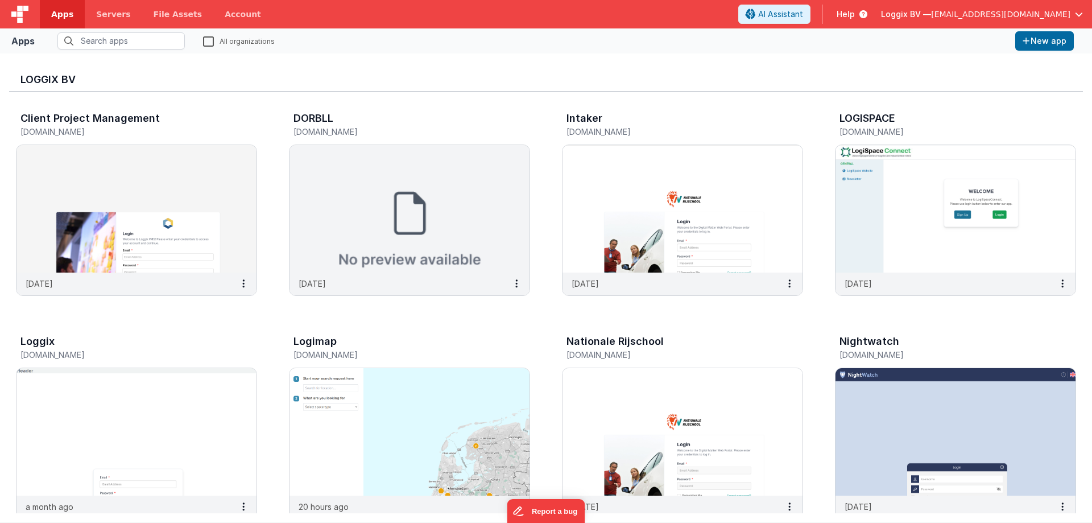
drag, startPoint x: 548, startPoint y: 313, endPoint x: 562, endPoint y: 314, distance: 14.3
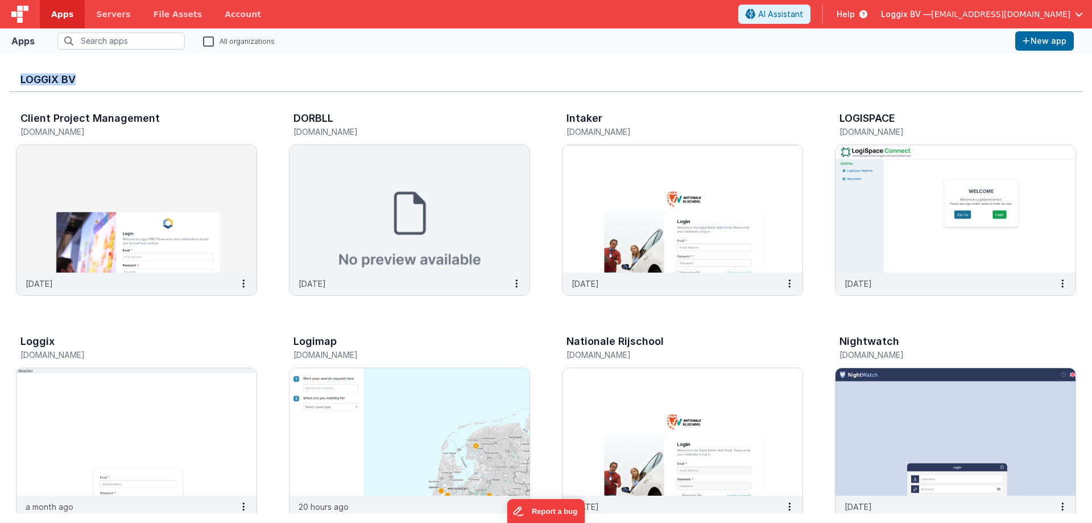
drag, startPoint x: 10, startPoint y: 69, endPoint x: 171, endPoint y: 90, distance: 161.7
click at [171, 90] on div "Loggix BV" at bounding box center [546, 78] width 1074 height 30
